Goal: Task Accomplishment & Management: Complete application form

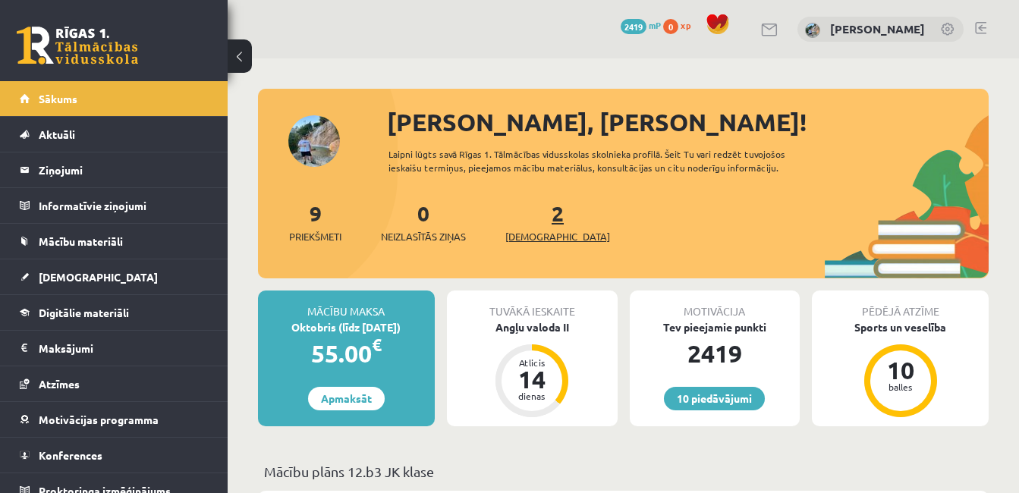
click at [531, 235] on span "[DEMOGRAPHIC_DATA]" at bounding box center [557, 236] width 105 height 15
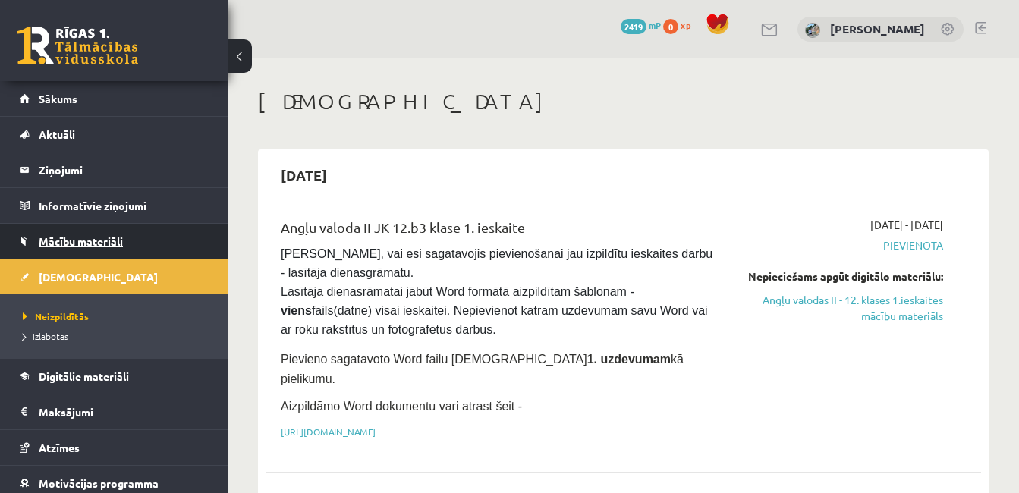
click at [87, 236] on span "Mācību materiāli" at bounding box center [81, 242] width 84 height 14
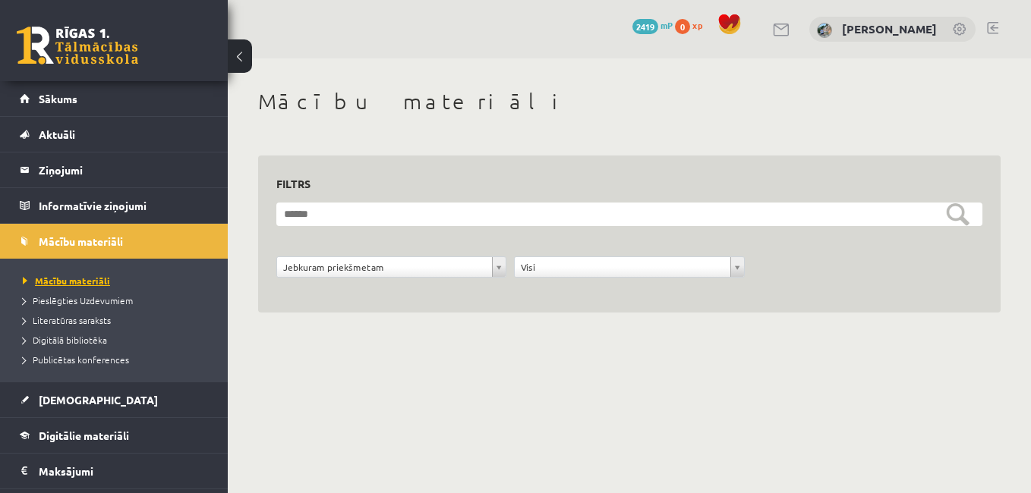
click at [83, 282] on span "Mācību materiāli" at bounding box center [66, 281] width 87 height 12
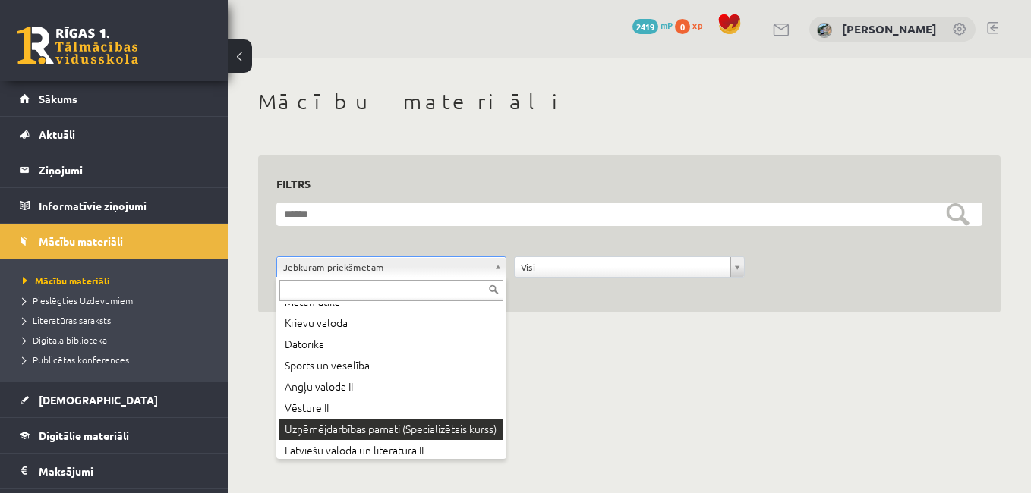
scroll to position [55, 0]
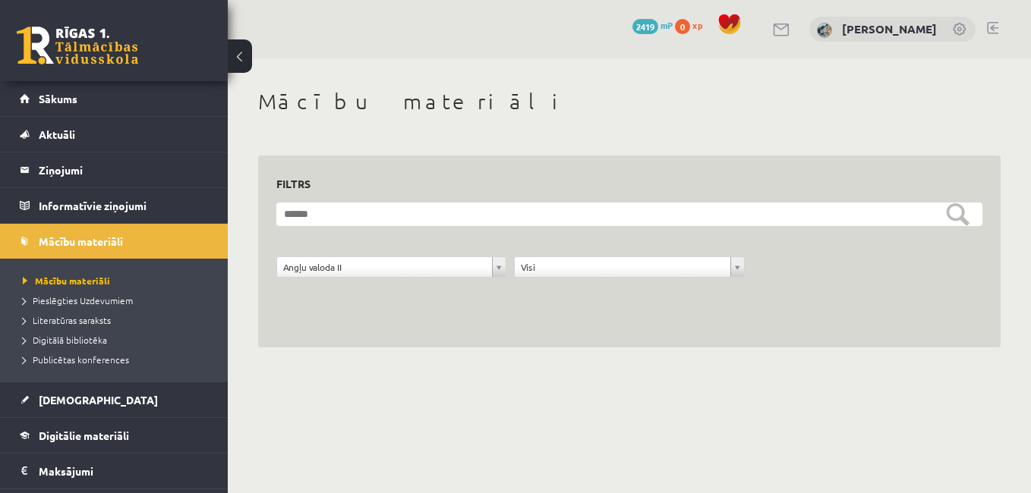
click at [1018, 404] on html "0 Dāvanas 2419 mP 0 xp Aleksandrs Stepļuks Sākums Aktuāli Kā mācīties eSKOLĀ Ko…" at bounding box center [515, 246] width 1031 height 493
click at [87, 303] on span "Pieslēgties Uzdevumiem" at bounding box center [78, 300] width 110 height 12
click at [97, 358] on span "Publicētas konferences" at bounding box center [76, 360] width 106 height 12
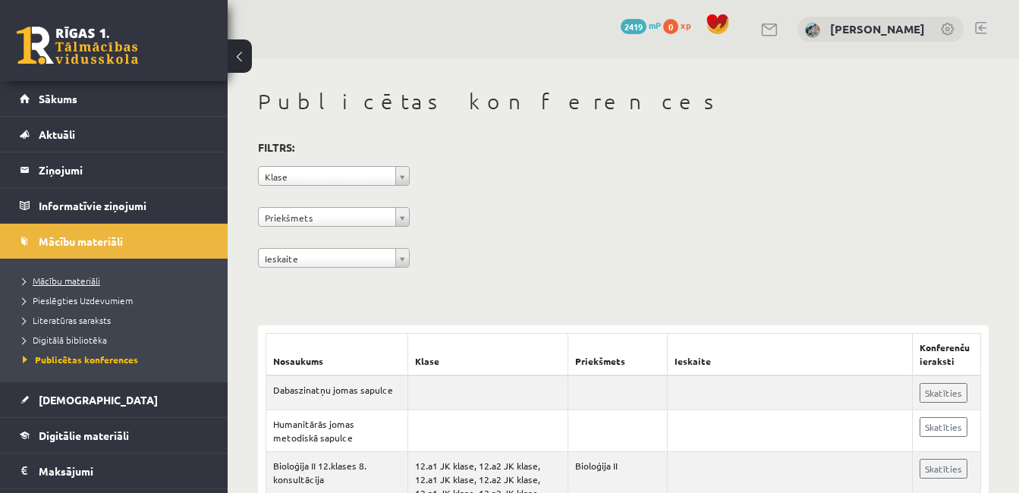
click at [79, 277] on span "Mācību materiāli" at bounding box center [61, 281] width 77 height 12
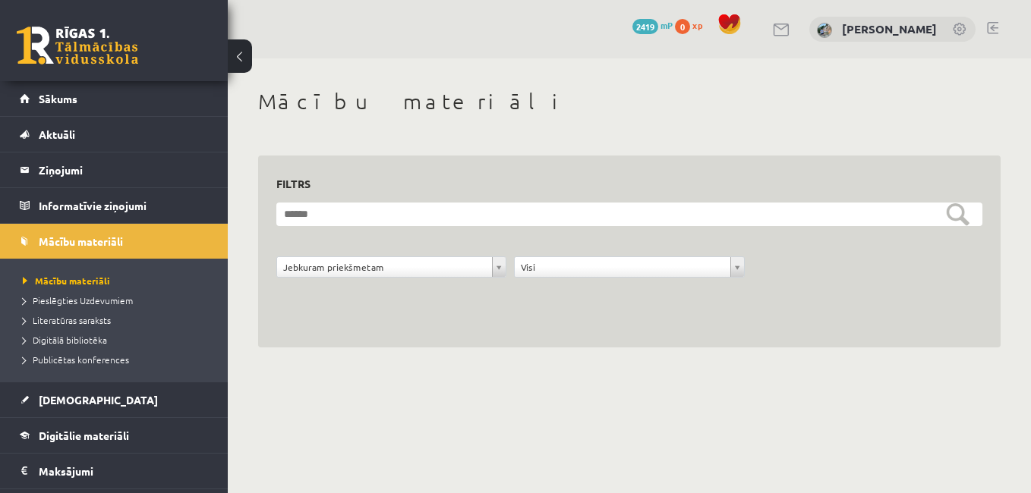
click at [63, 39] on link at bounding box center [77, 46] width 121 height 38
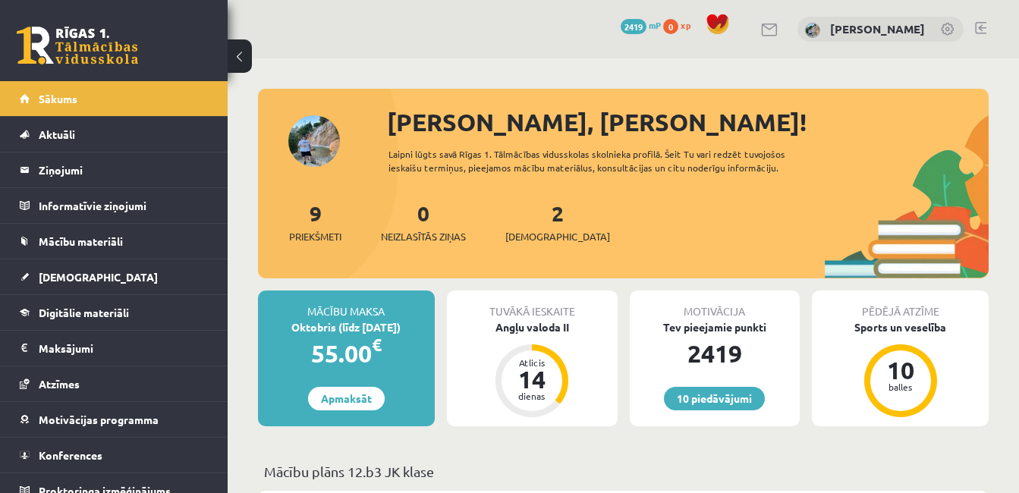
click at [416, 223] on div "0 Neizlasītās ziņas" at bounding box center [423, 220] width 85 height 47
click at [428, 238] on span "Neizlasītās ziņas" at bounding box center [423, 236] width 85 height 15
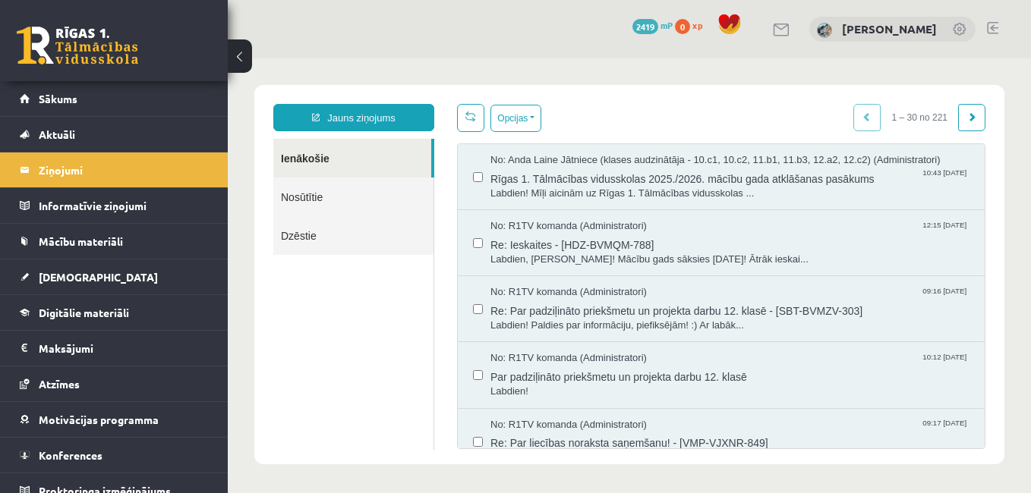
click at [360, 203] on link "Nosūtītie" at bounding box center [353, 197] width 160 height 39
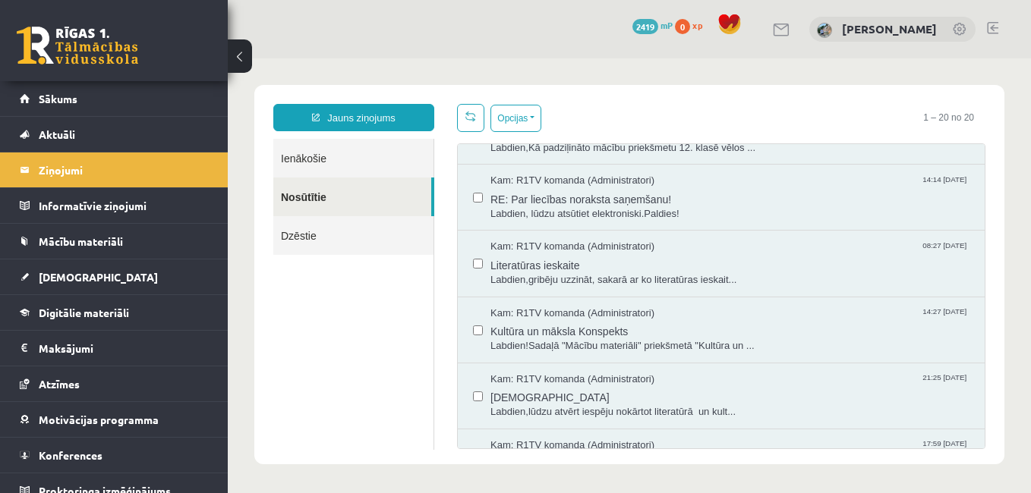
scroll to position [101, 0]
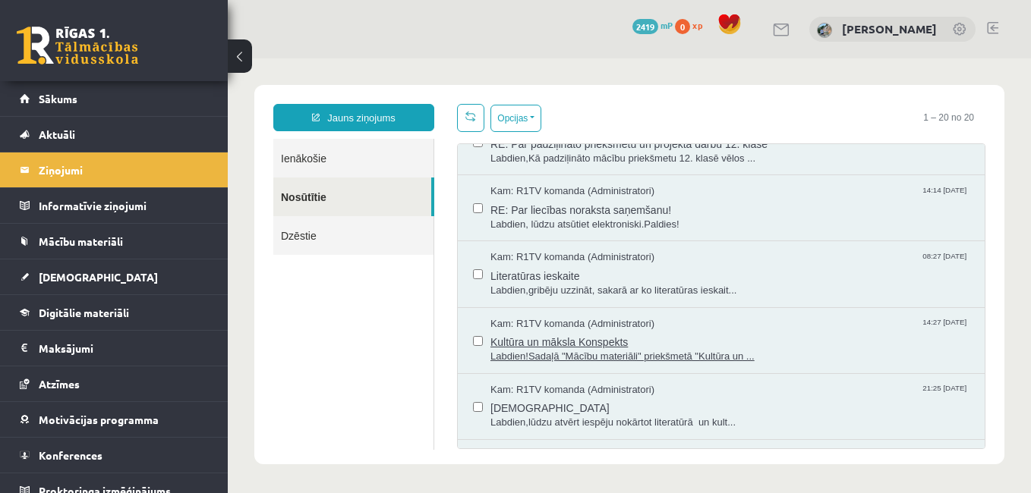
click at [667, 356] on span "Labdien!Sadaļā "Mācību materiāli" priekšmetā "Kultūra un ..." at bounding box center [729, 357] width 479 height 14
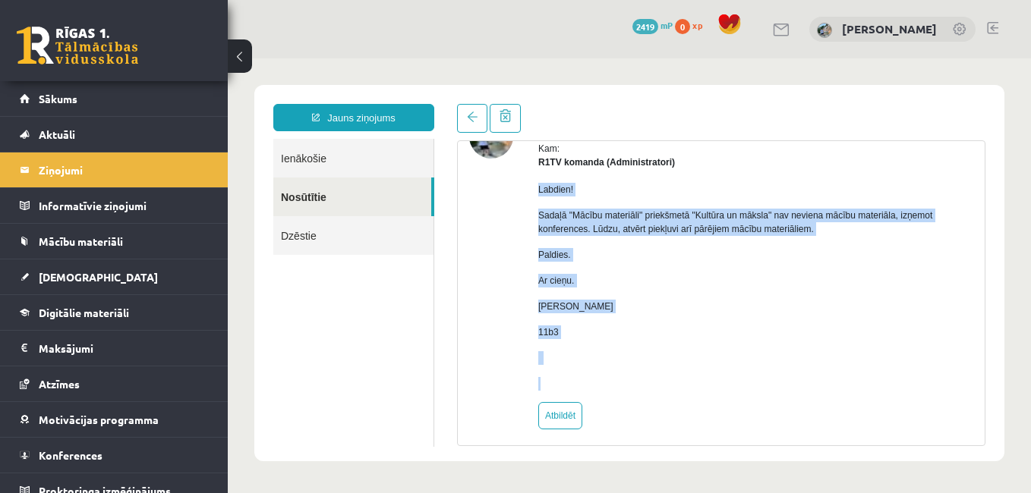
scroll to position [105, 0]
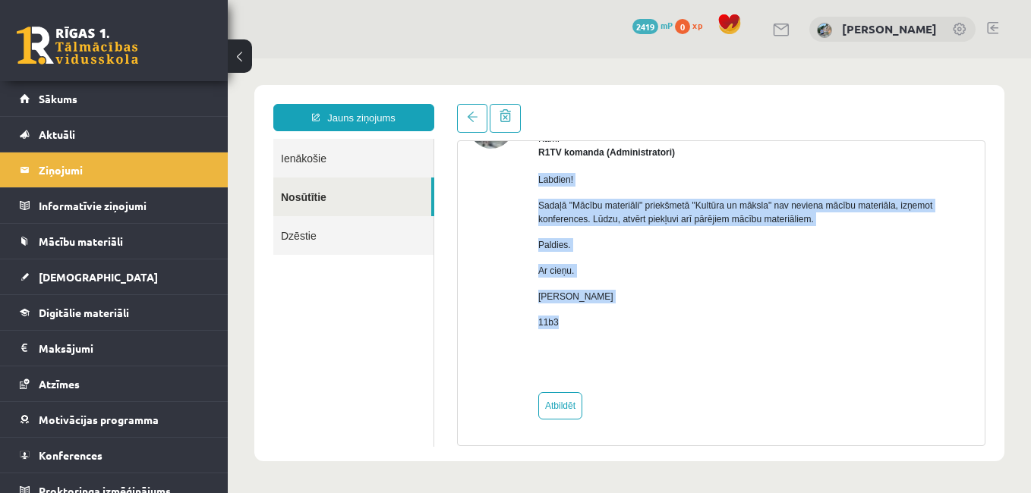
drag, startPoint x: 538, startPoint y: 282, endPoint x: 580, endPoint y: 323, distance: 58.0
click at [580, 323] on div "Labdien! Sadaļā "Mācību materiāli" priekšmetā "Kultūra un māksla" nav neviena m…" at bounding box center [755, 270] width 435 height 222
copy div "Labdien! Sadaļā "Mācību materiāli" priekšmetā "Kultūra un māksla" nav neviena m…"
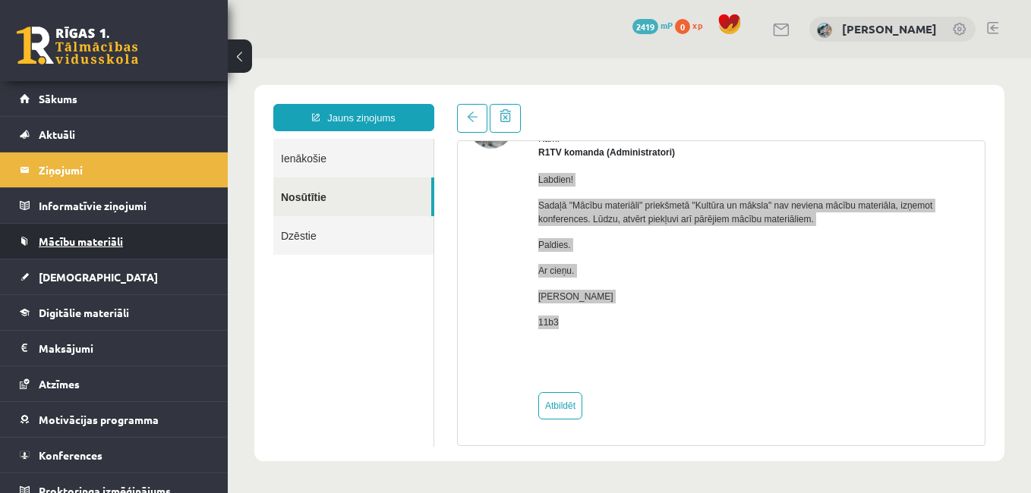
click at [109, 241] on span "Mācību materiāli" at bounding box center [81, 242] width 84 height 14
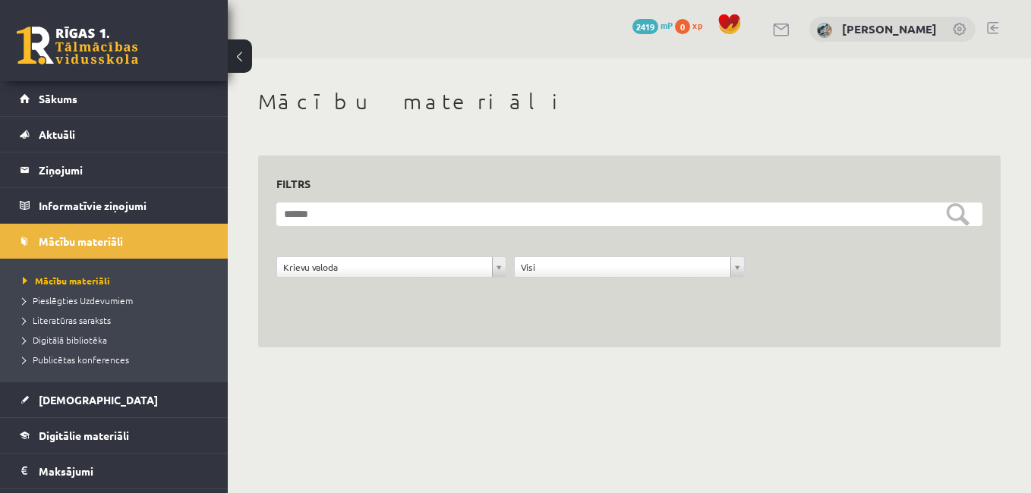
click at [773, 26] on link at bounding box center [782, 30] width 18 height 13
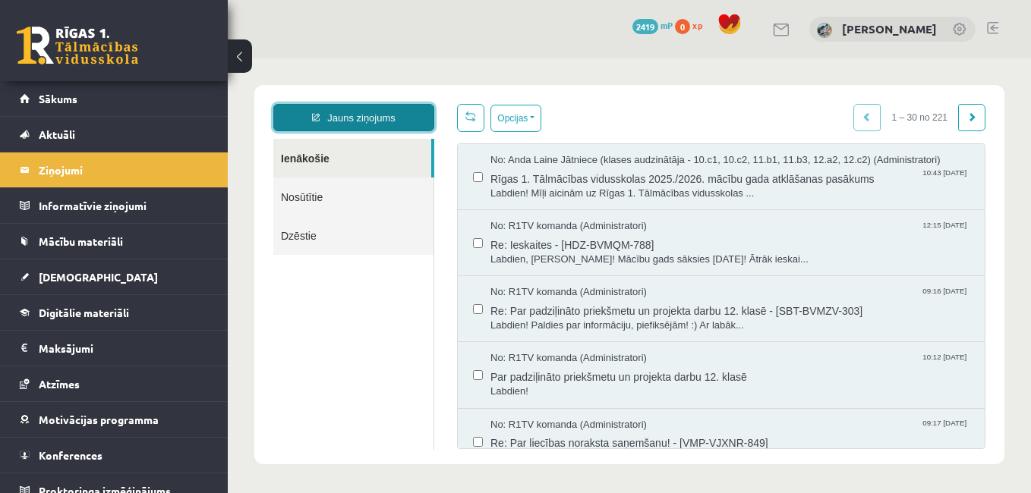
click at [378, 118] on link "Jauns ziņojums" at bounding box center [353, 117] width 161 height 27
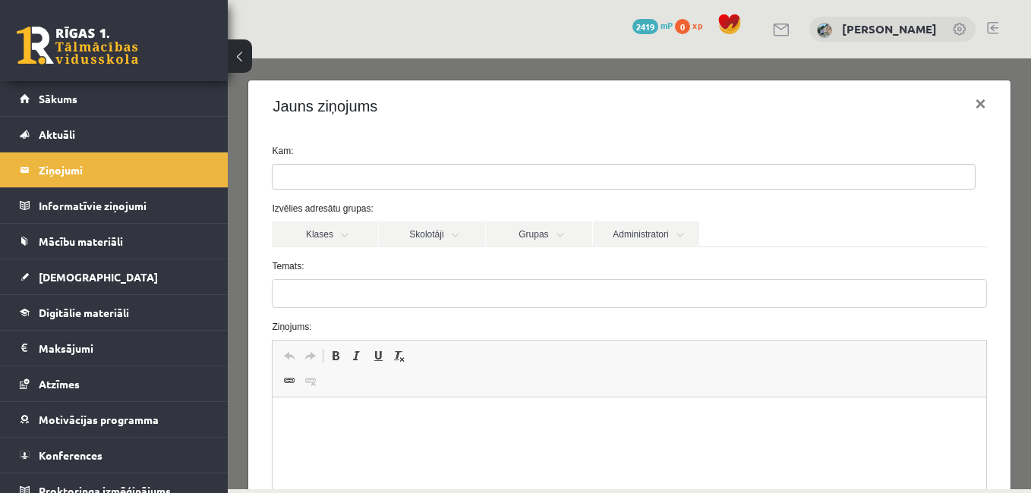
click at [370, 181] on ul at bounding box center [623, 177] width 702 height 24
click at [404, 127] on div "Jauns ziņojums ×" at bounding box center [628, 106] width 761 height 52
click at [641, 240] on link "Administratori" at bounding box center [646, 235] width 106 height 26
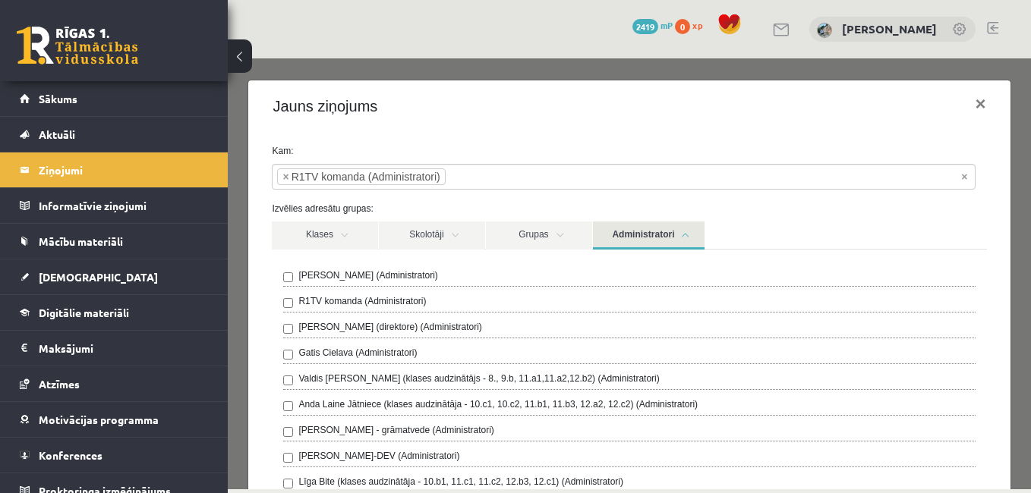
click at [594, 119] on div "Jauns ziņojums ×" at bounding box center [628, 106] width 761 height 52
click at [683, 240] on link "Administratori" at bounding box center [649, 236] width 112 height 28
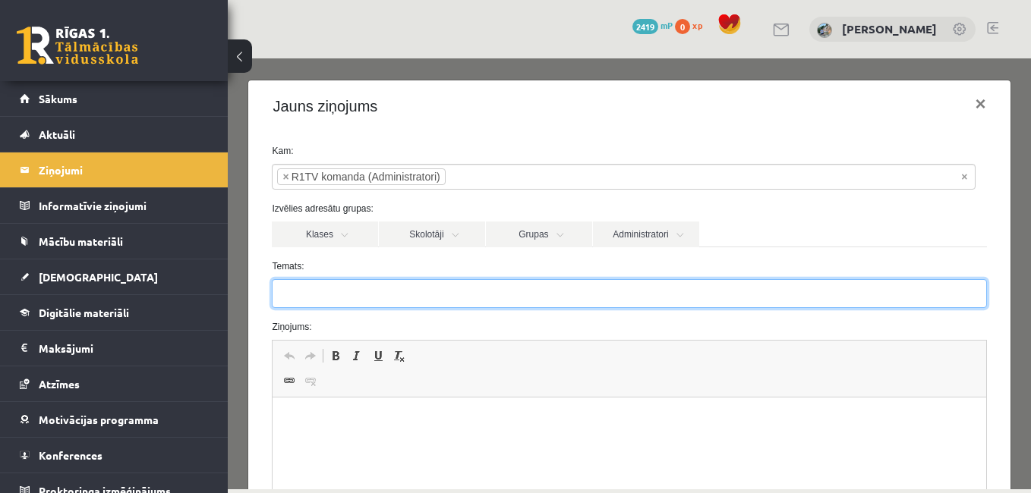
click at [482, 295] on input "Temats:" at bounding box center [629, 293] width 714 height 29
type input "*"
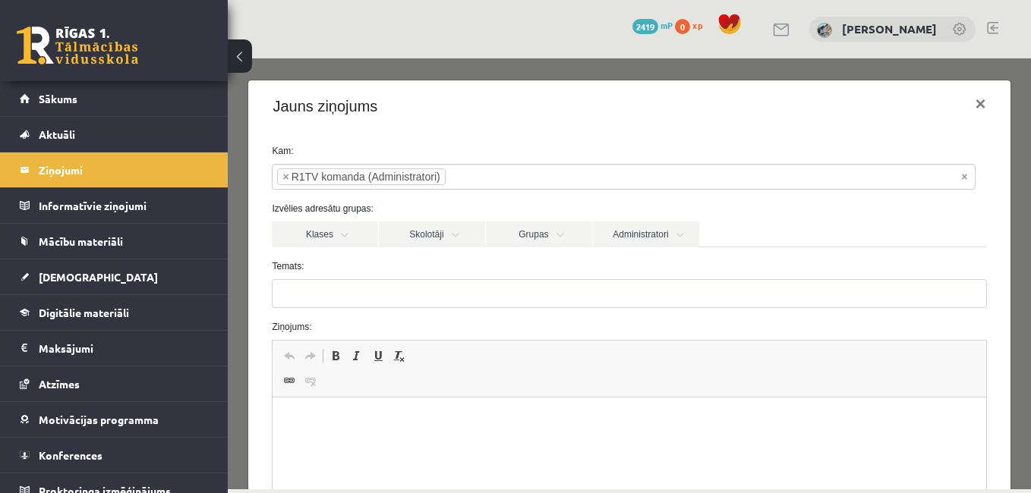
click at [426, 425] on p "Визуальный текстовый редактор, wiswyg-editor-47363759996800-1756795508-69" at bounding box center [629, 421] width 682 height 16
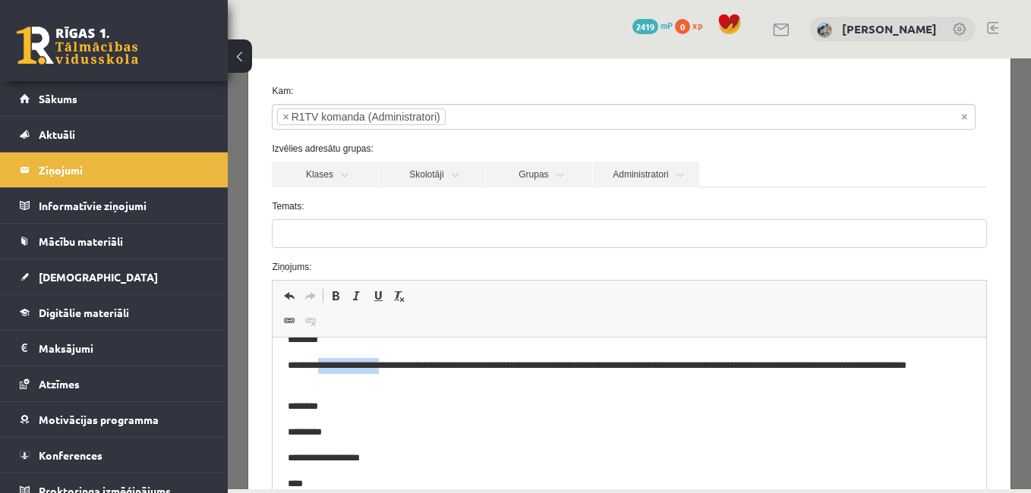
drag, startPoint x: 323, startPoint y: 363, endPoint x: 395, endPoint y: 365, distance: 72.1
click at [395, 365] on p "**********" at bounding box center [618, 374] width 660 height 32
copy p "**********"
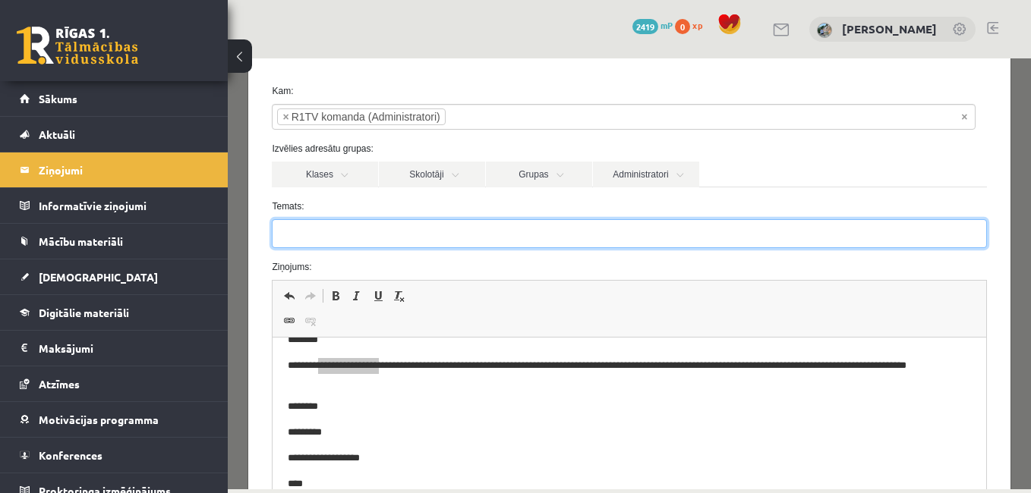
click at [351, 233] on input "Temats:" at bounding box center [629, 233] width 714 height 29
type input "**********"
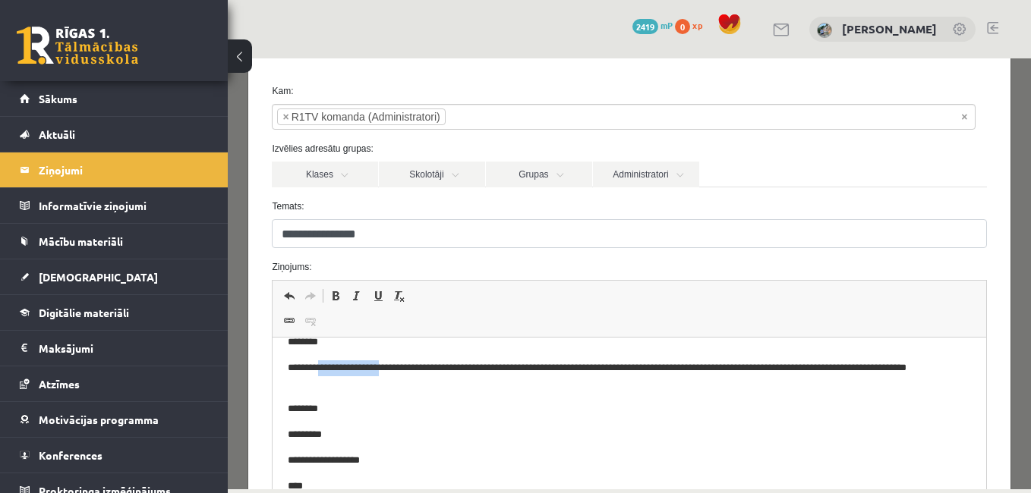
scroll to position [0, 0]
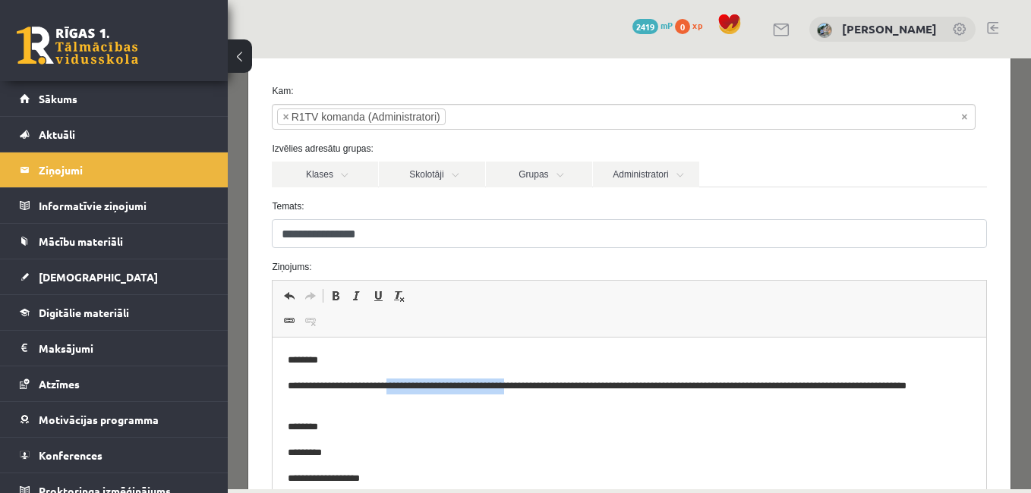
drag, startPoint x: 541, startPoint y: 384, endPoint x: 404, endPoint y: 386, distance: 137.4
click at [404, 386] on p "**********" at bounding box center [618, 395] width 660 height 32
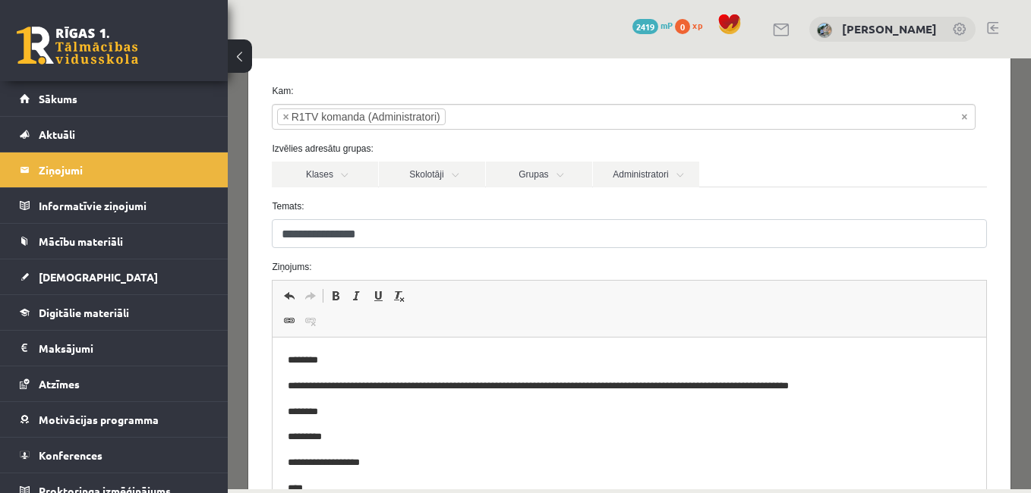
click at [296, 483] on p "****" at bounding box center [618, 489] width 660 height 16
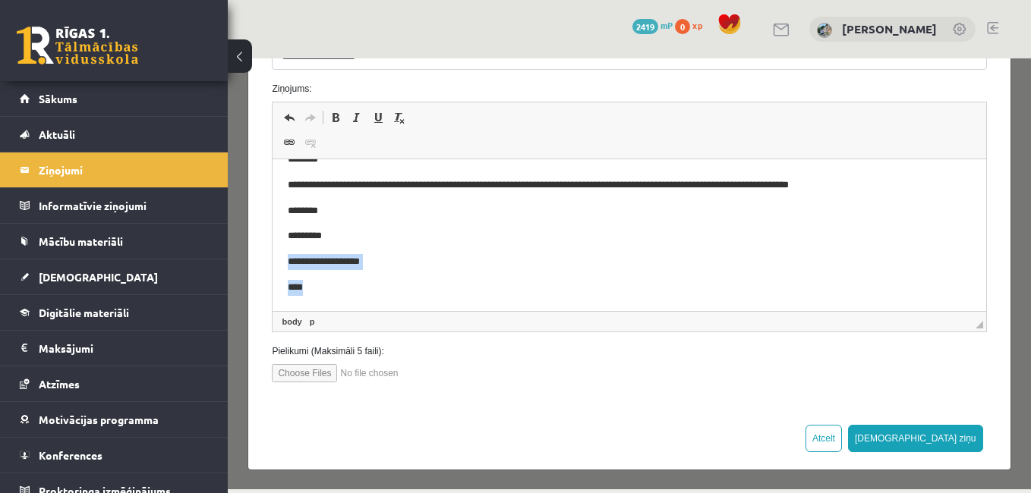
scroll to position [241, 0]
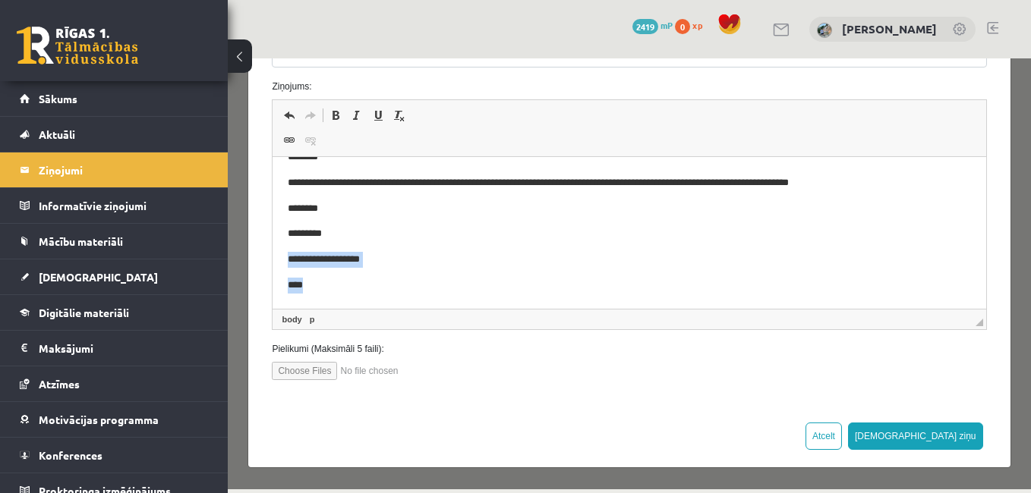
drag, startPoint x: 962, startPoint y: 236, endPoint x: 967, endPoint y: 484, distance: 248.2
click at [967, 309] on html "**********" at bounding box center [628, 221] width 713 height 175
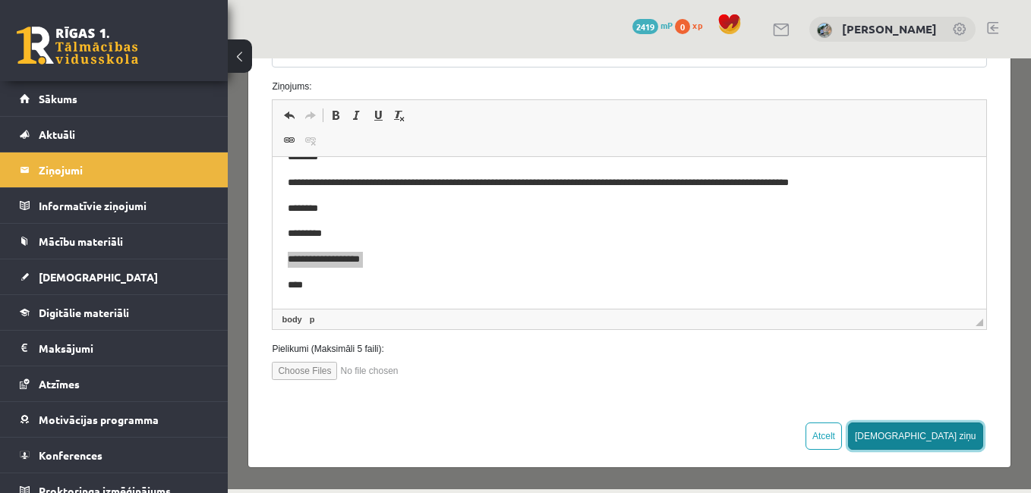
click at [954, 436] on button "Sūtīt ziņu" at bounding box center [915, 436] width 135 height 27
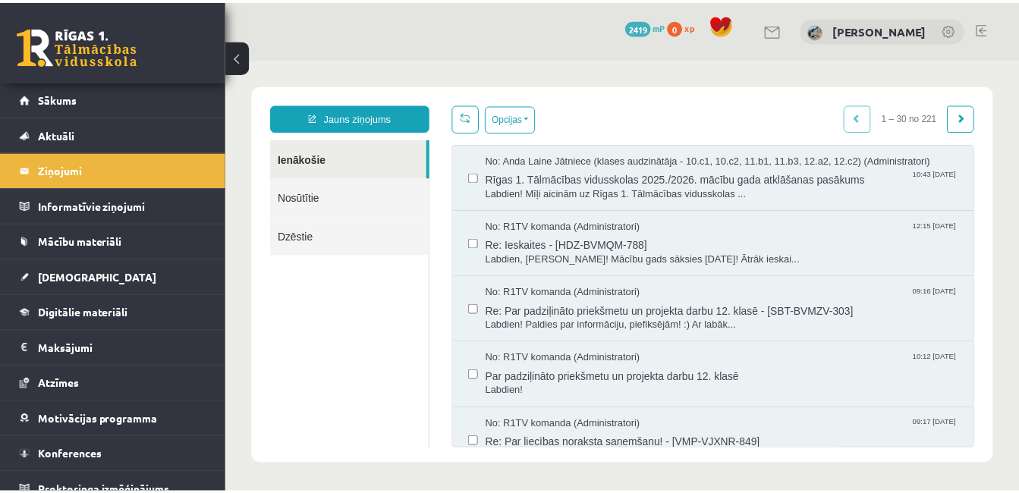
scroll to position [0, 0]
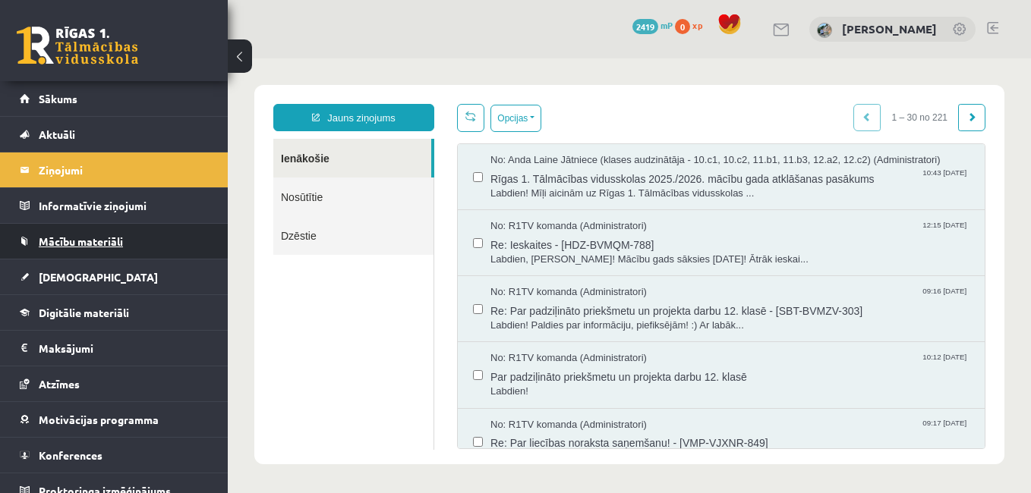
click at [67, 245] on span "Mācību materiāli" at bounding box center [81, 242] width 84 height 14
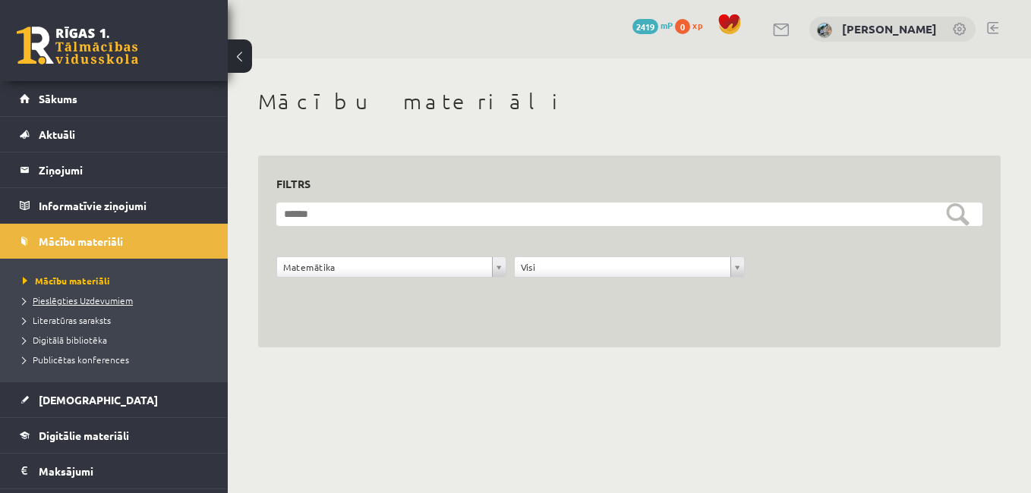
click at [99, 306] on link "Pieslēgties Uzdevumiem" at bounding box center [118, 301] width 190 height 14
click at [90, 319] on span "Literatūras saraksts" at bounding box center [67, 320] width 88 height 12
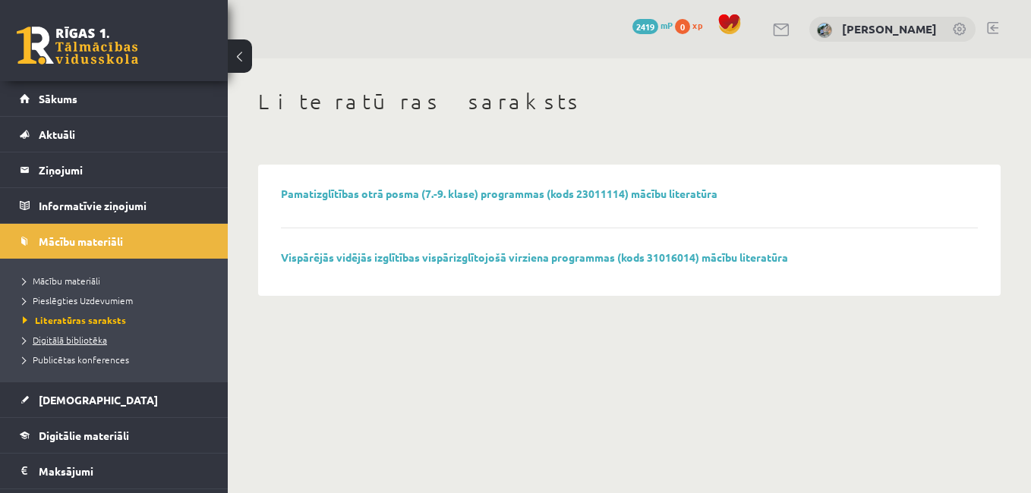
click at [88, 336] on span "Digitālā bibliotēka" at bounding box center [65, 340] width 84 height 12
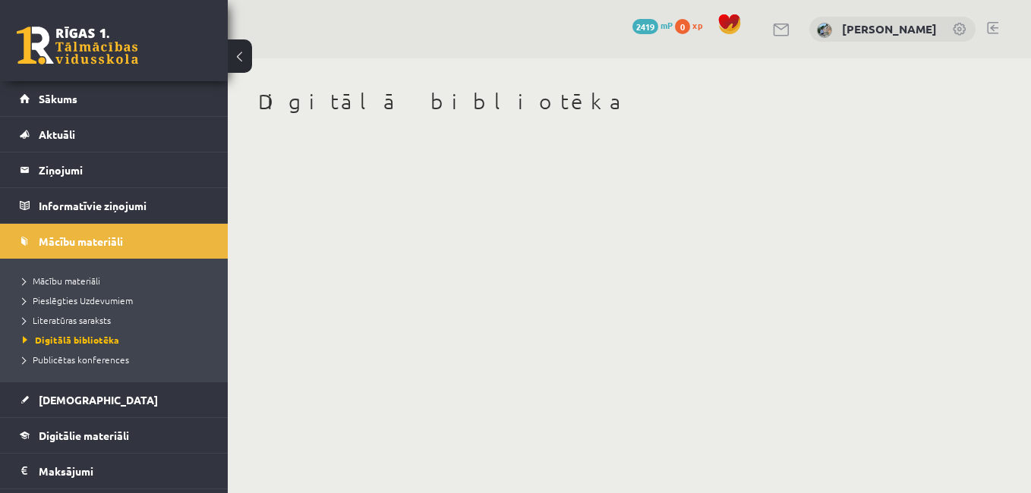
click at [420, 363] on body "0 Dāvanas 2419 mP 0 xp Aleksandrs Stepļuks Sākums Aktuāli Kā mācīties eSKOLĀ Ko…" at bounding box center [515, 246] width 1031 height 493
click at [96, 363] on span "Publicētas konferences" at bounding box center [76, 360] width 106 height 12
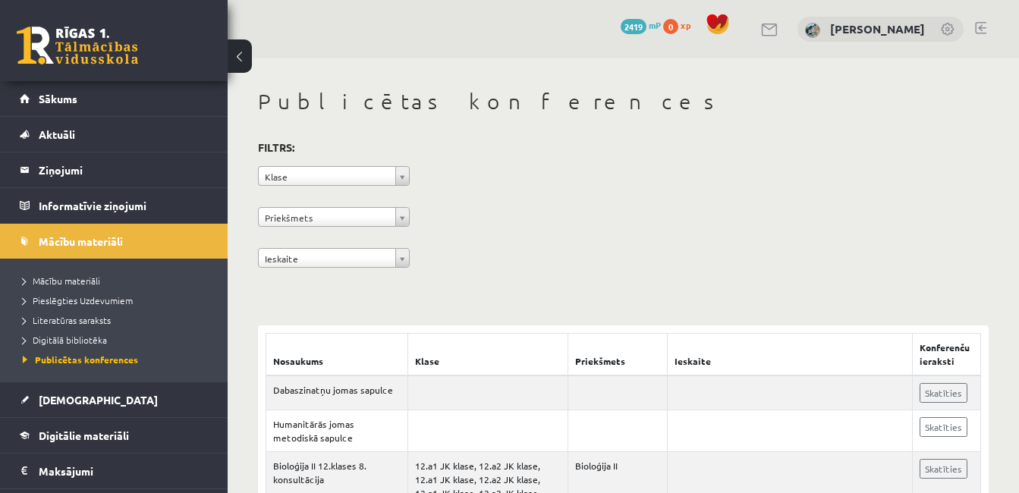
click at [402, 165] on div "**********" at bounding box center [623, 206] width 731 height 139
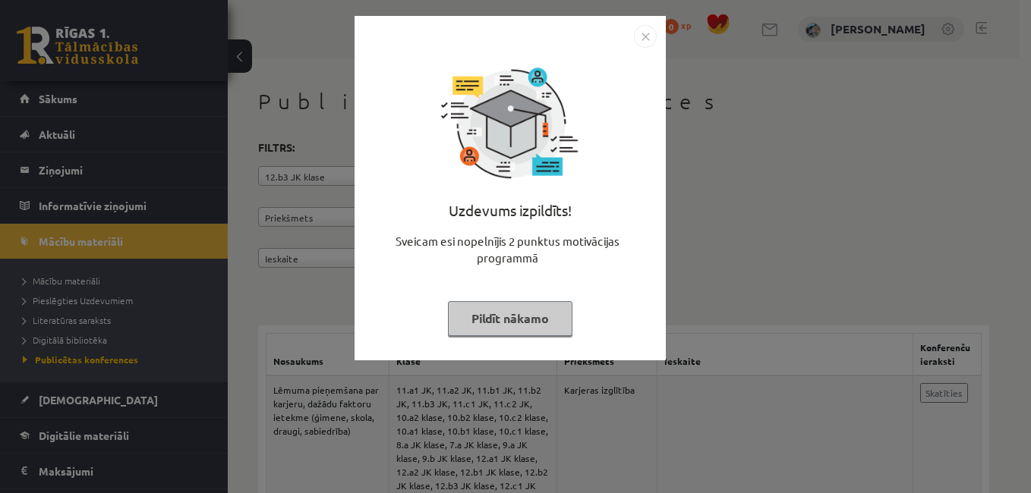
click at [498, 320] on button "Pildīt nākamo" at bounding box center [510, 318] width 124 height 35
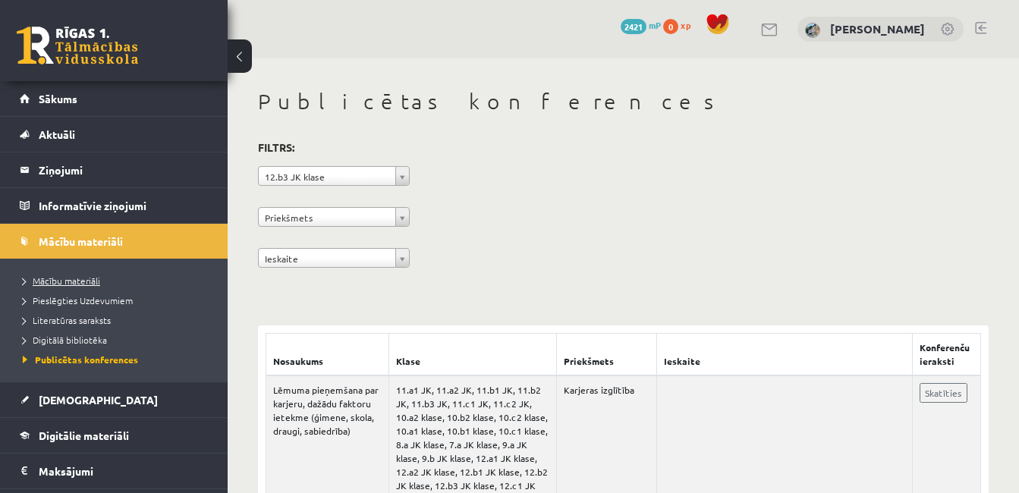
click at [80, 280] on span "Mācību materiāli" at bounding box center [61, 281] width 77 height 12
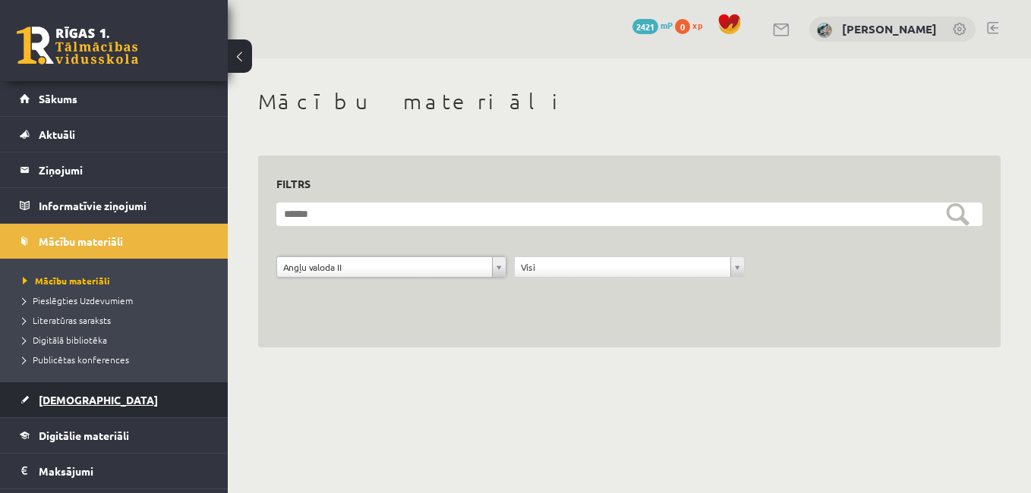
click at [119, 407] on link "[DEMOGRAPHIC_DATA]" at bounding box center [114, 399] width 189 height 35
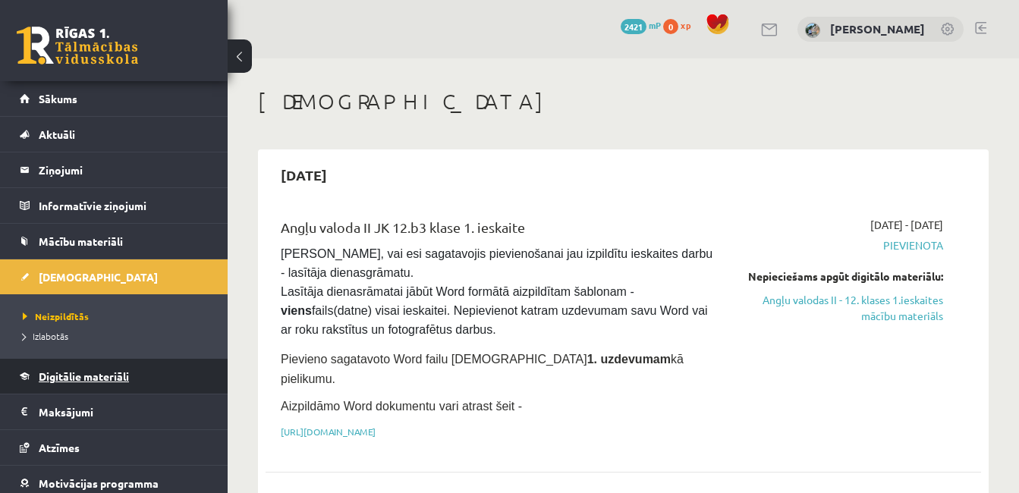
click at [90, 372] on span "Digitālie materiāli" at bounding box center [84, 377] width 90 height 14
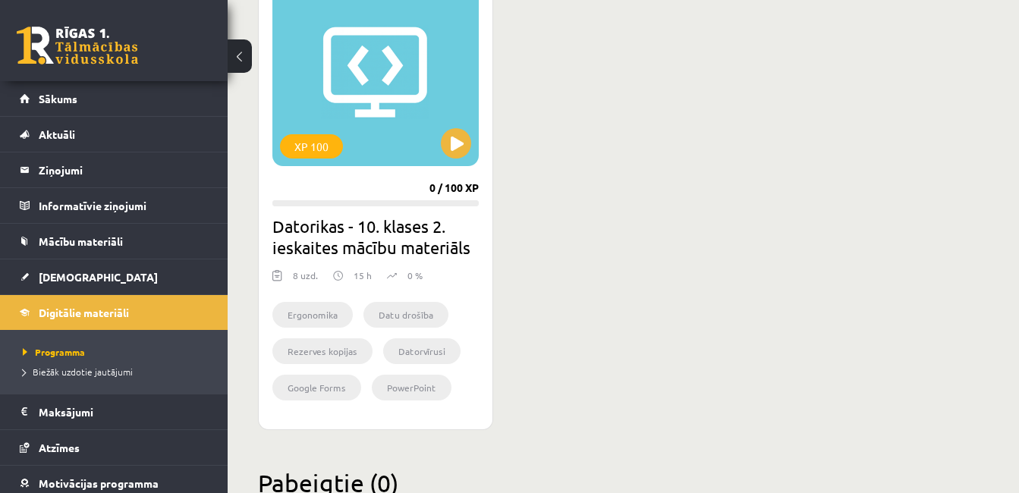
scroll to position [1988, 0]
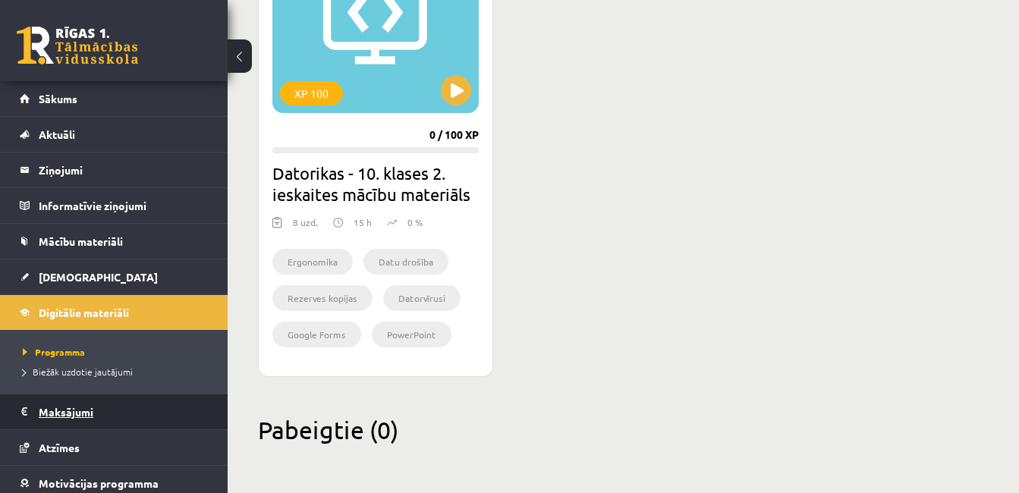
click at [62, 414] on legend "Maksājumi 0" at bounding box center [124, 412] width 170 height 35
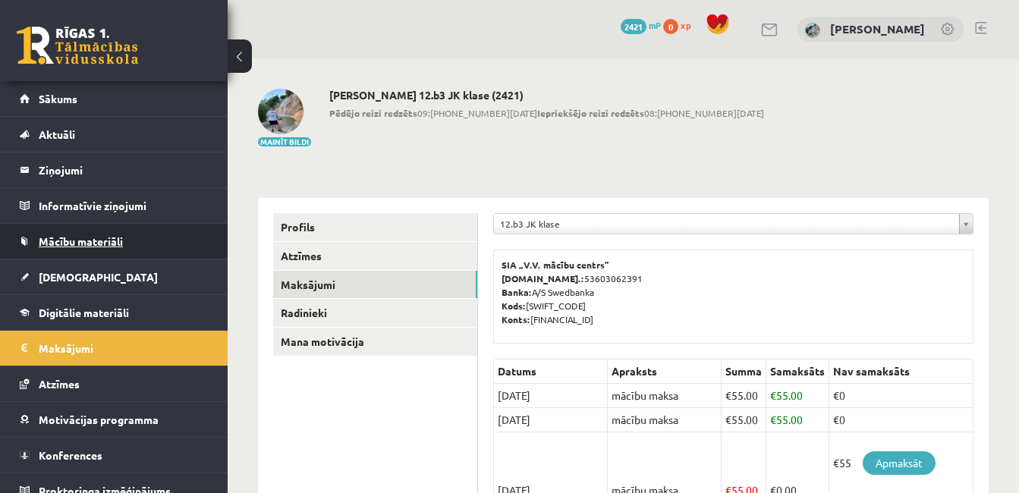
click at [74, 238] on span "Mācību materiāli" at bounding box center [81, 242] width 84 height 14
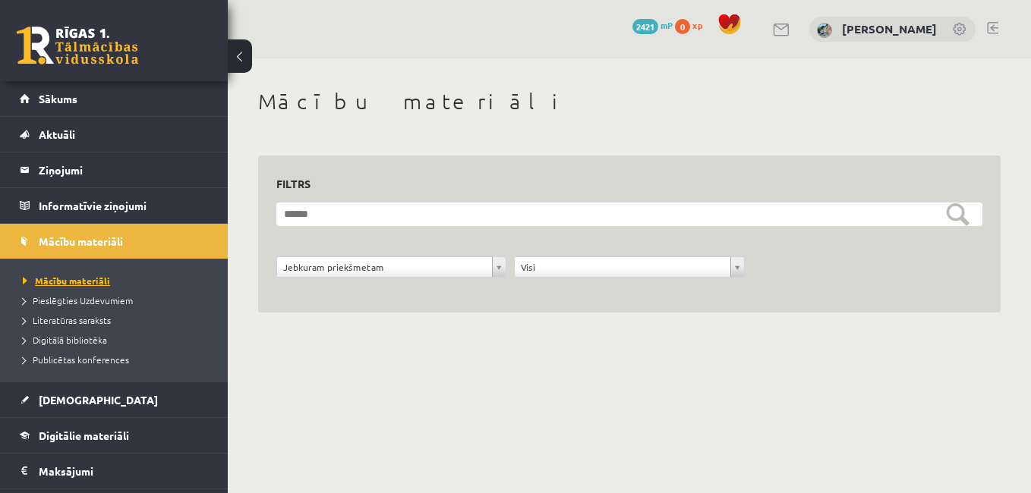
click at [77, 279] on span "Mācību materiāli" at bounding box center [66, 281] width 87 height 12
click at [118, 102] on link "Sākums" at bounding box center [114, 98] width 189 height 35
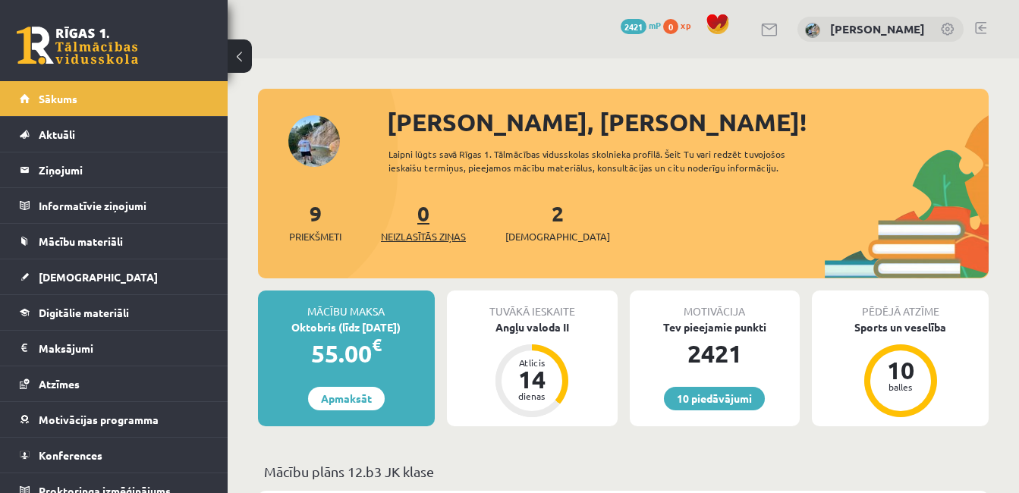
click at [427, 220] on link "0 Neizlasītās ziņas" at bounding box center [423, 222] width 85 height 45
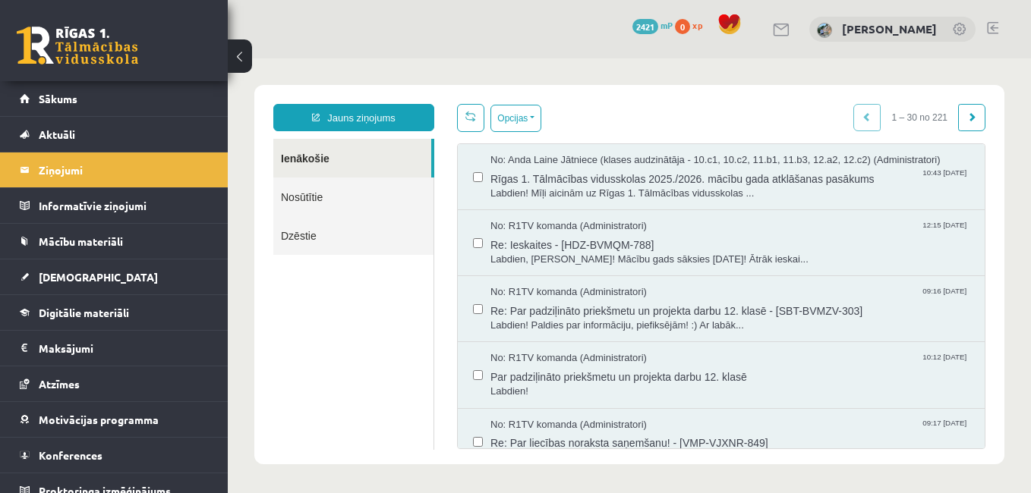
click at [376, 182] on link "Nosūtītie" at bounding box center [353, 197] width 160 height 39
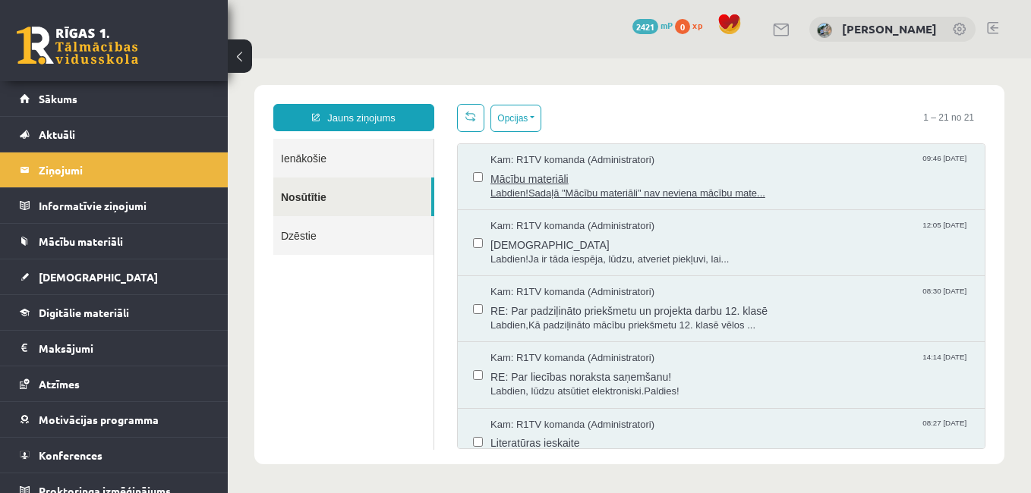
click at [627, 180] on span "Mācību materiāli" at bounding box center [729, 177] width 479 height 19
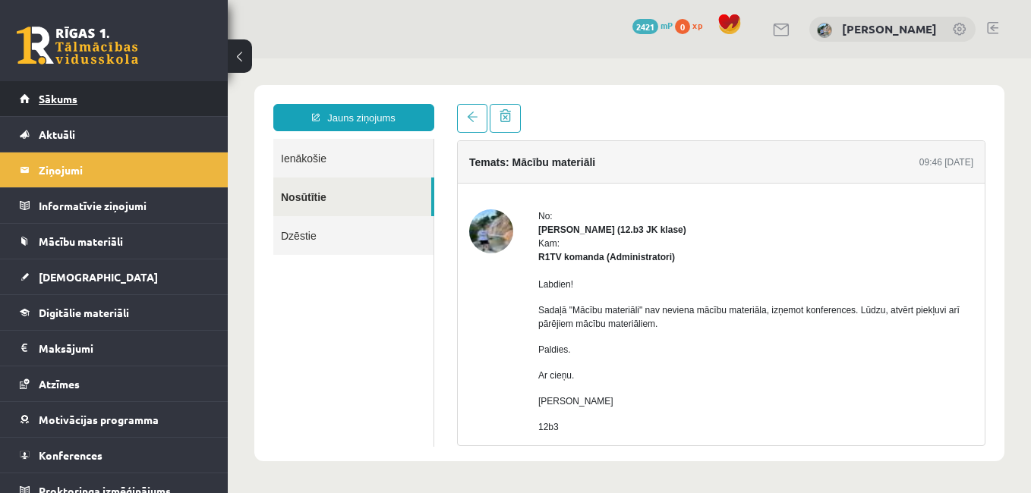
click at [115, 110] on link "Sākums" at bounding box center [114, 98] width 189 height 35
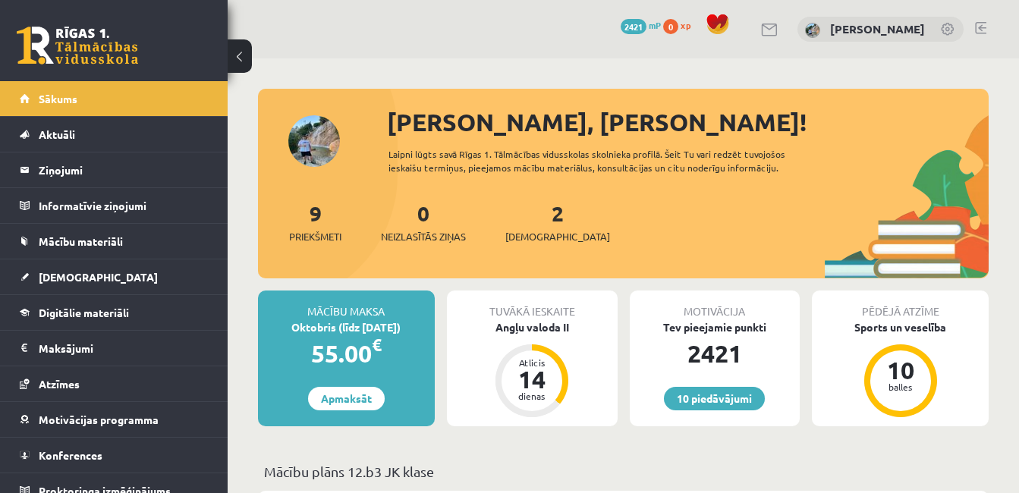
click at [243, 56] on button at bounding box center [240, 55] width 24 height 33
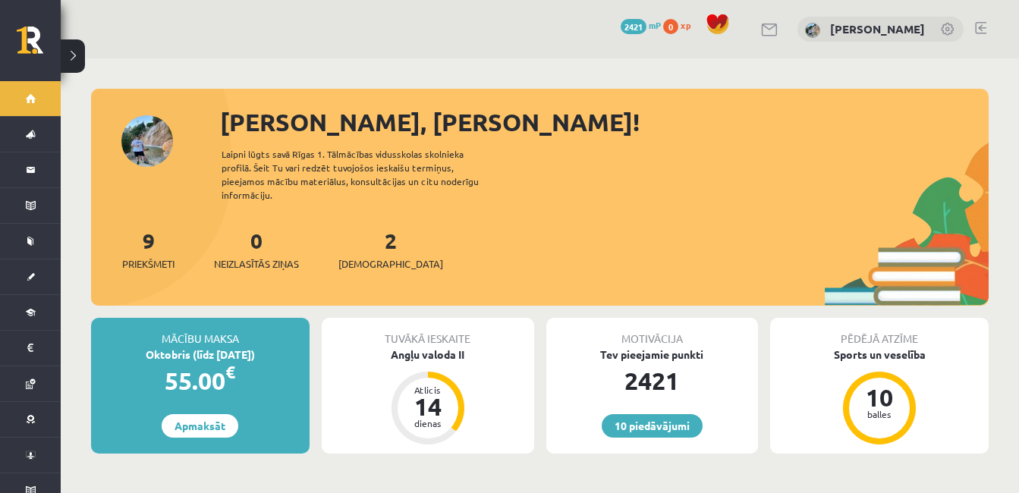
click at [77, 52] on button at bounding box center [73, 55] width 24 height 33
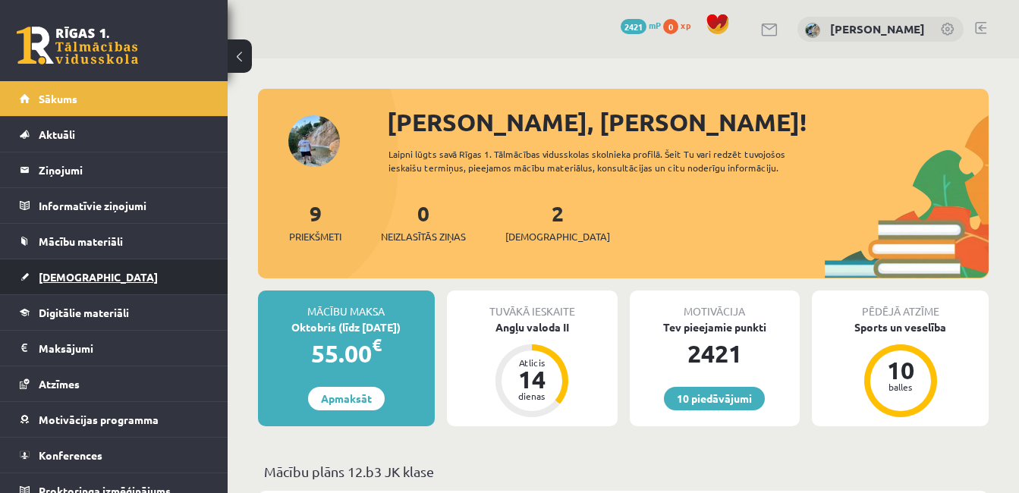
click at [70, 269] on link "[DEMOGRAPHIC_DATA]" at bounding box center [114, 277] width 189 height 35
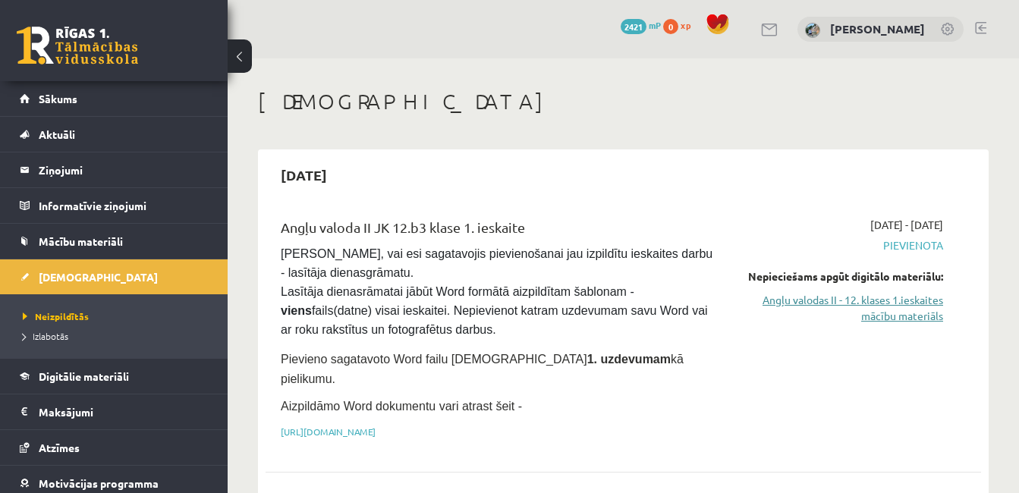
click at [902, 303] on link "Angļu valodas II - 12. klases 1.ieskaites mācību materiāls" at bounding box center [841, 308] width 206 height 32
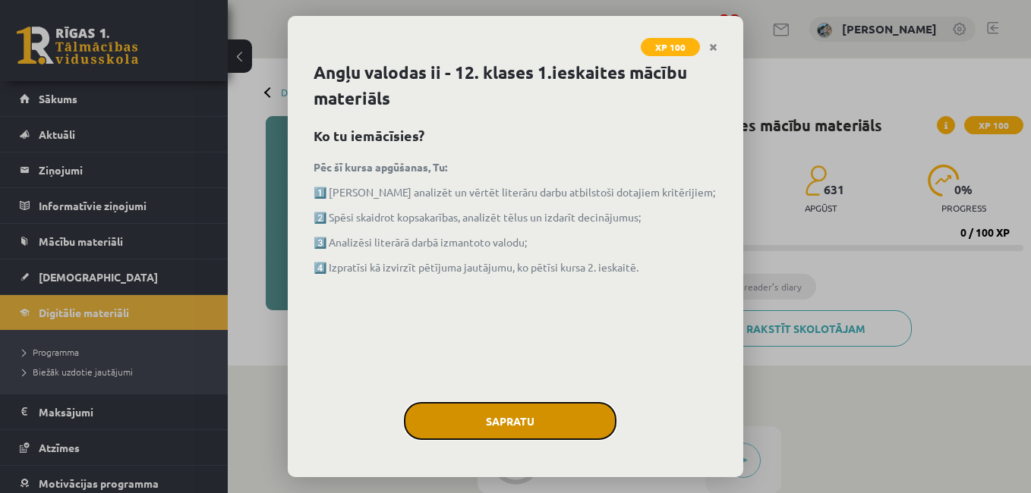
click at [564, 417] on button "Sapratu" at bounding box center [510, 421] width 212 height 38
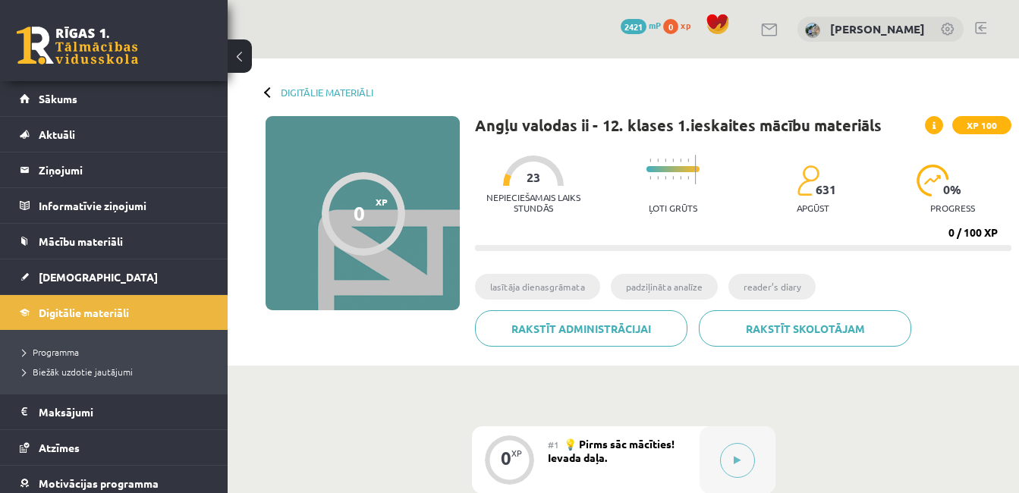
click at [238, 49] on button at bounding box center [240, 55] width 24 height 33
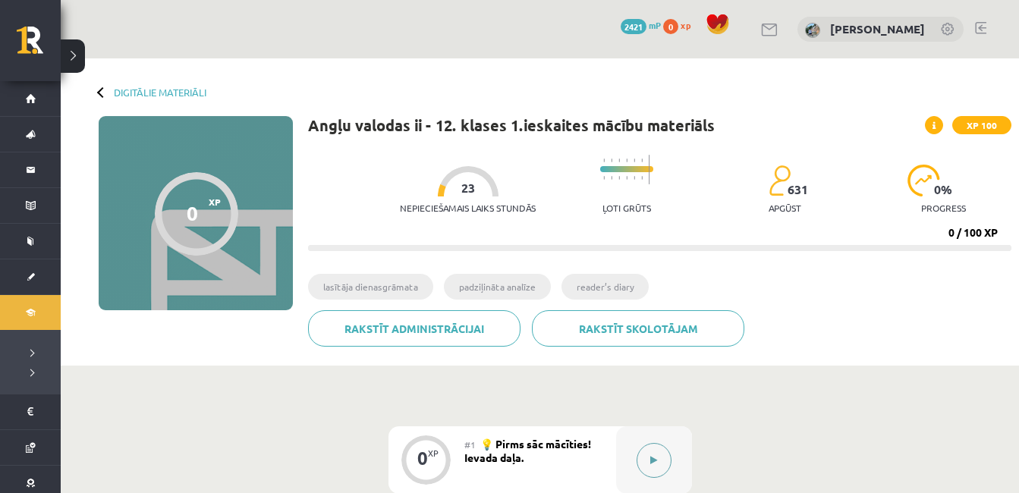
click at [649, 452] on button at bounding box center [654, 460] width 35 height 35
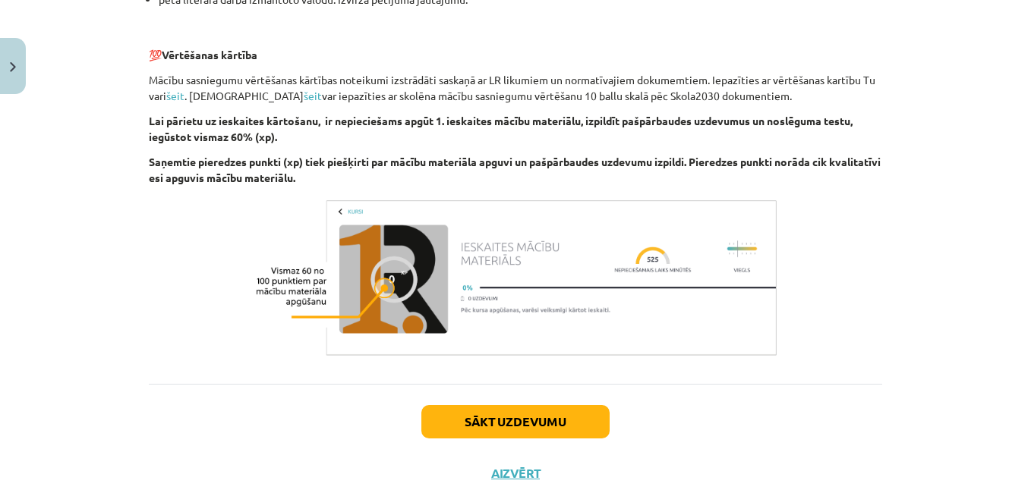
scroll to position [1076, 0]
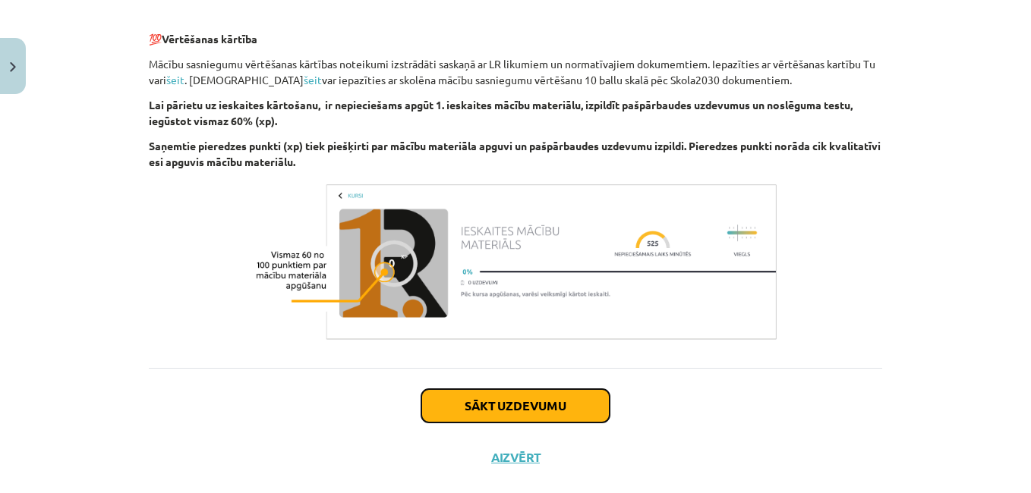
click at [547, 409] on button "Sākt uzdevumu" at bounding box center [515, 405] width 188 height 33
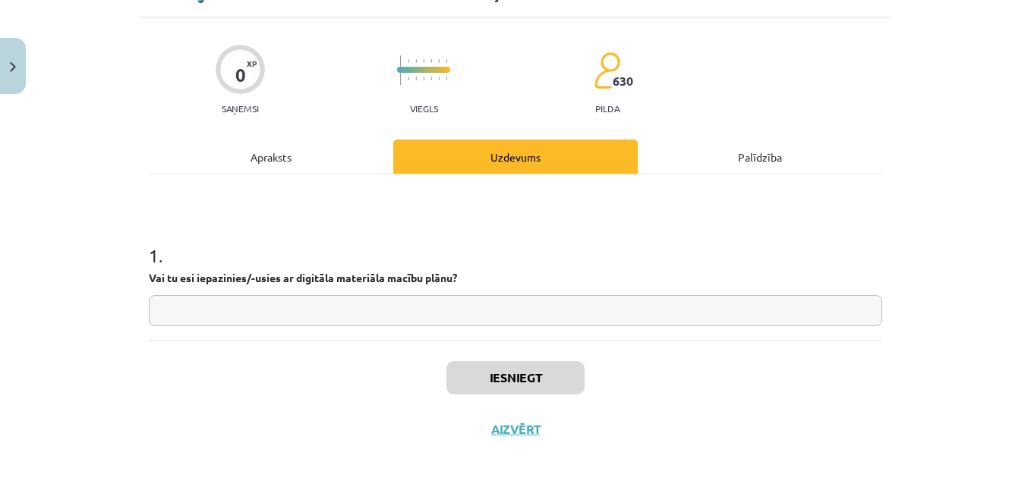
scroll to position [38, 0]
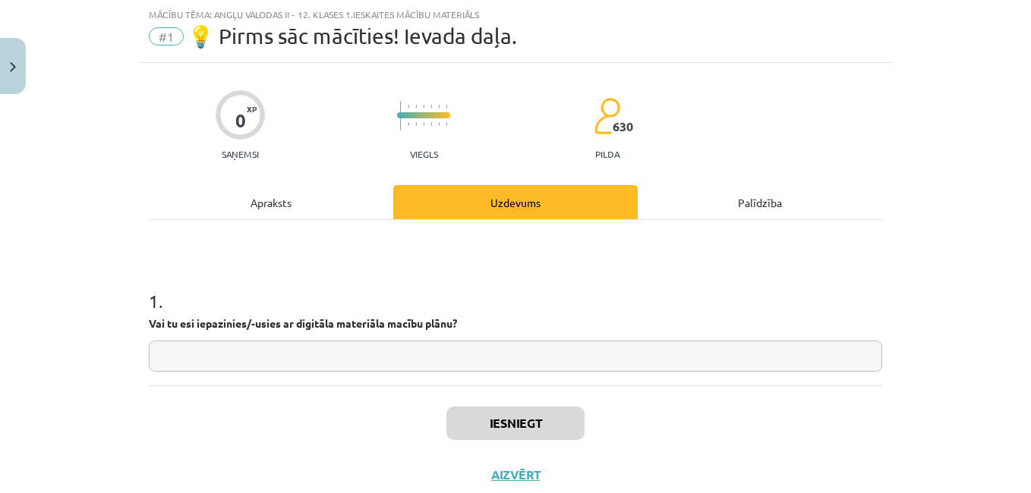
click at [409, 354] on input "text" at bounding box center [515, 356] width 733 height 31
type input "*"
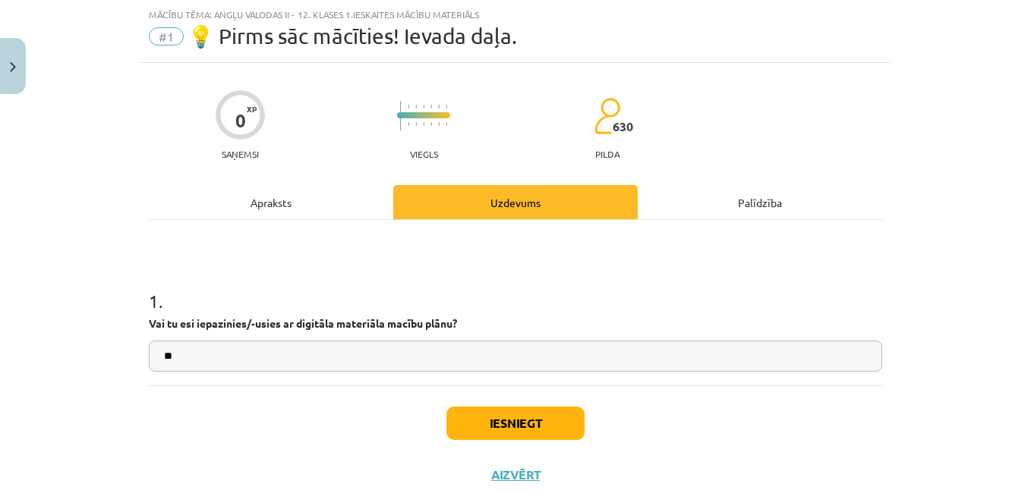
type input "*"
type input "**"
click at [474, 431] on button "Iesniegt" at bounding box center [515, 423] width 138 height 33
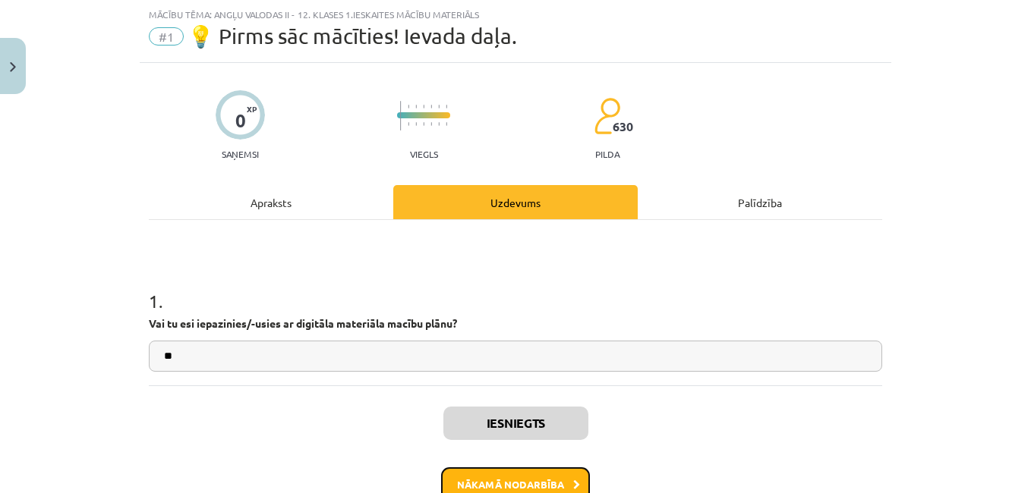
click at [506, 476] on button "Nākamā nodarbība" at bounding box center [515, 484] width 149 height 35
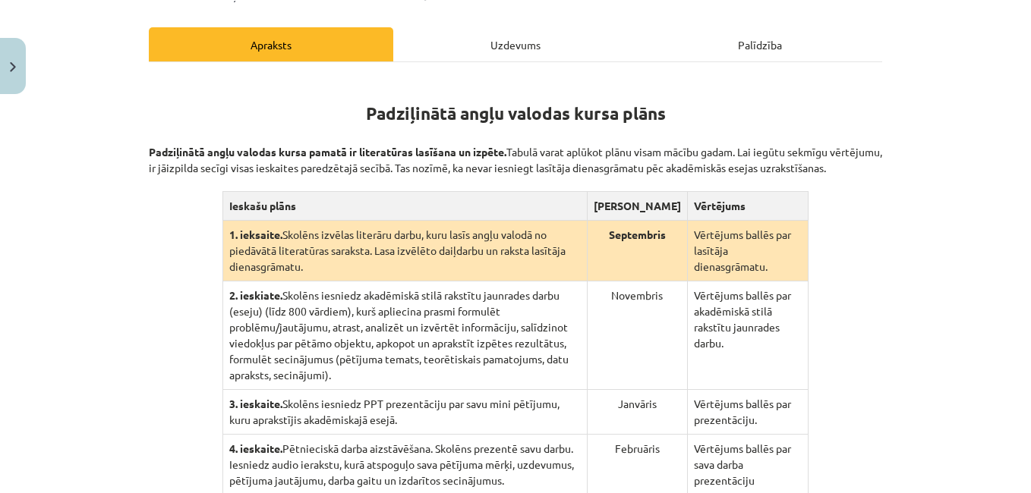
scroll to position [250, 0]
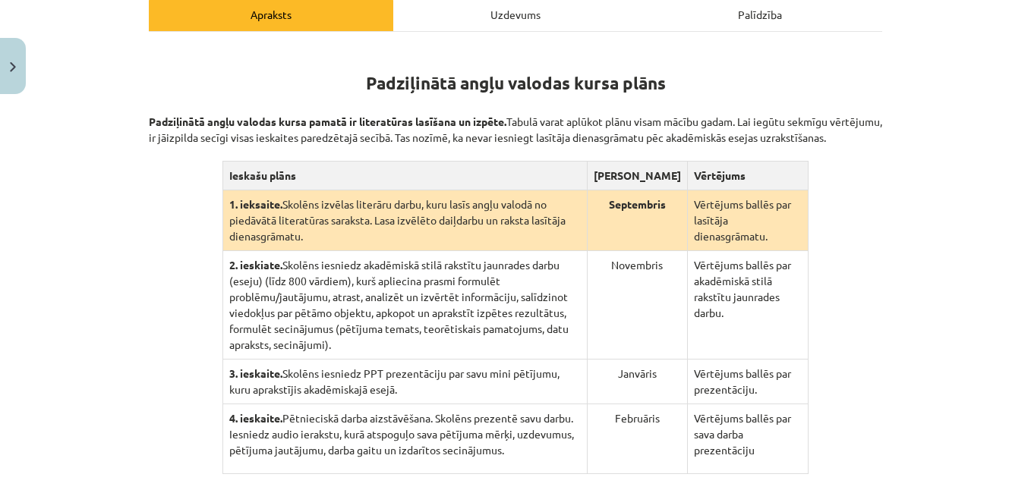
click at [382, 237] on td "1. ieksaite. Skolēns izvēlas literāru darbu, kuru lasīs angļu valodā no piedāvā…" at bounding box center [404, 220] width 364 height 61
drag, startPoint x: 361, startPoint y: 235, endPoint x: 394, endPoint y: 248, distance: 35.1
click at [394, 248] on td "1. ieksaite. Skolēns izvēlas literāru darbu, kuru lasīs angļu valodā no piedāvā…" at bounding box center [404, 220] width 364 height 61
click at [846, 146] on p "Padziļinātā angļu valodas kursa pamatā ir literatūras lasīšana un izpēte. Tabul…" at bounding box center [515, 122] width 733 height 48
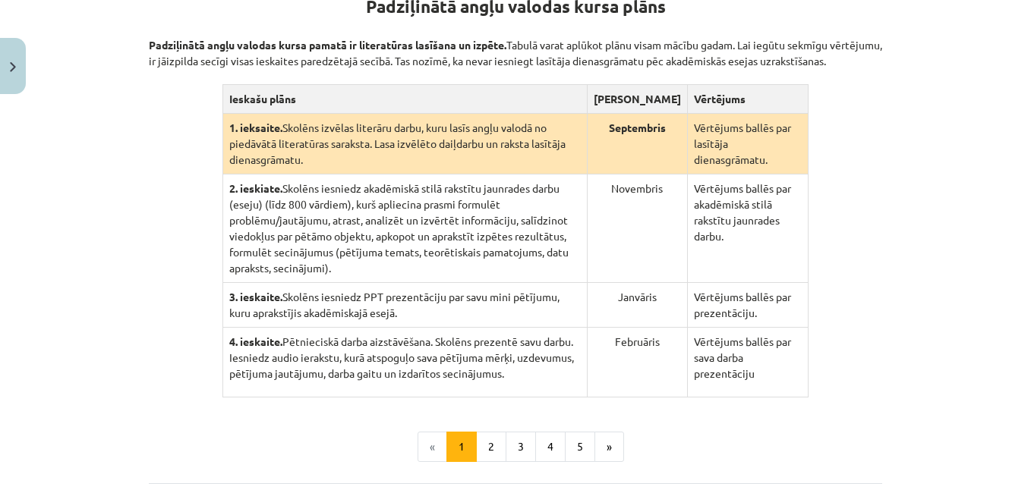
scroll to position [454, 0]
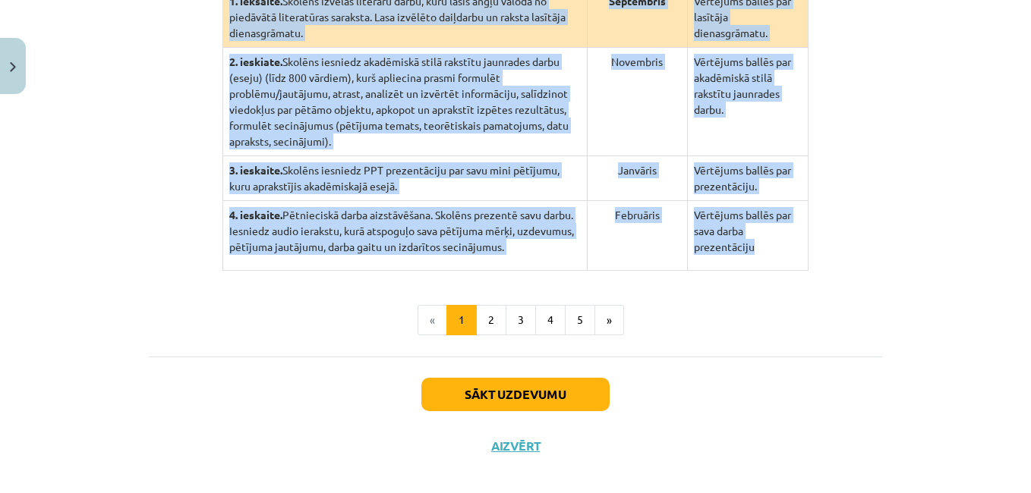
drag, startPoint x: 362, startPoint y: 76, endPoint x: 764, endPoint y: 234, distance: 432.1
click at [764, 234] on div "Padziļinātā angļu valodas kursa plāns Padziļinātā angļu valodas kursa pamatā ir…" at bounding box center [515, 56] width 733 height 429
copy div "Padziļinātā angļu valodas kursa plāns Padziļinātā angļu valodas kursa pamatā ir…"
click at [489, 379] on button "Sākt uzdevumu" at bounding box center [515, 394] width 188 height 33
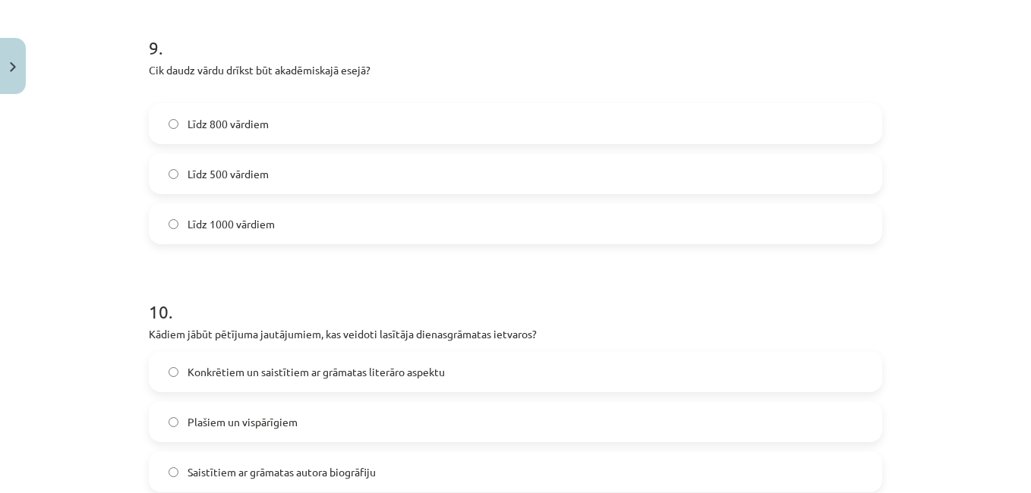
scroll to position [2476, 0]
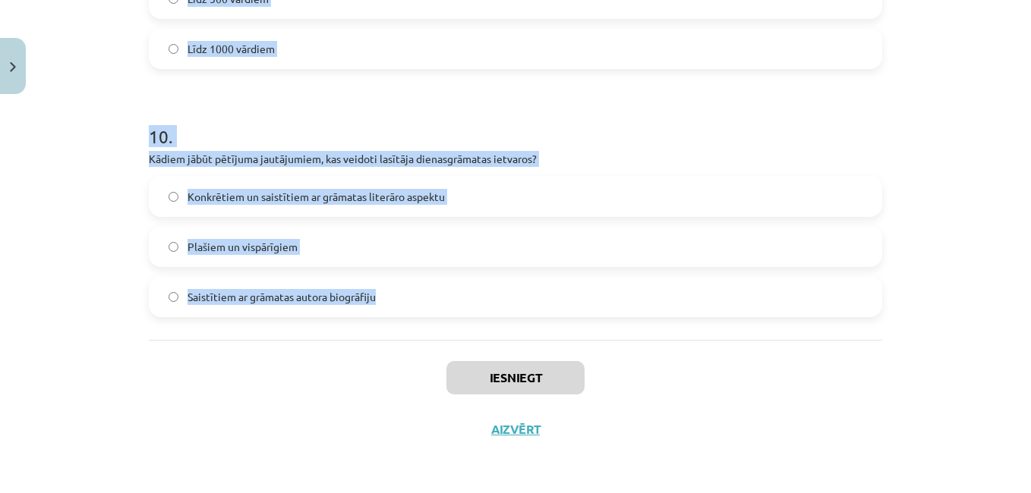
drag, startPoint x: 140, startPoint y: 111, endPoint x: 390, endPoint y: 303, distance: 315.0
copy form "Padziļinātajā kursā mēs: pārsvarā gatavosimies valsts eksāmenam lasīsim grāmatu…"
click at [1018, 28] on div "Mācību tēma: Angļu valodas ii - 12. klases 1.ieskaites mācību materiāls #2 📝 Tē…" at bounding box center [515, 246] width 1031 height 493
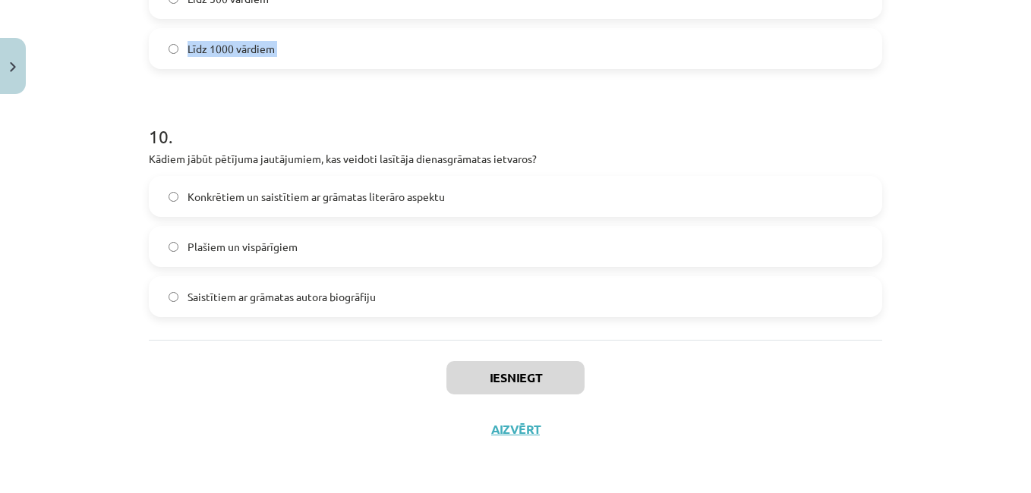
click at [1018, 28] on div "Mācību tēma: Angļu valodas ii - 12. klases 1.ieskaites mācību materiāls #2 📝 Tē…" at bounding box center [515, 246] width 1031 height 493
click at [936, 395] on div "Mācību tēma: Angļu valodas ii - 12. klases 1.ieskaites mācību materiāls #2 📝 Tē…" at bounding box center [515, 246] width 1031 height 493
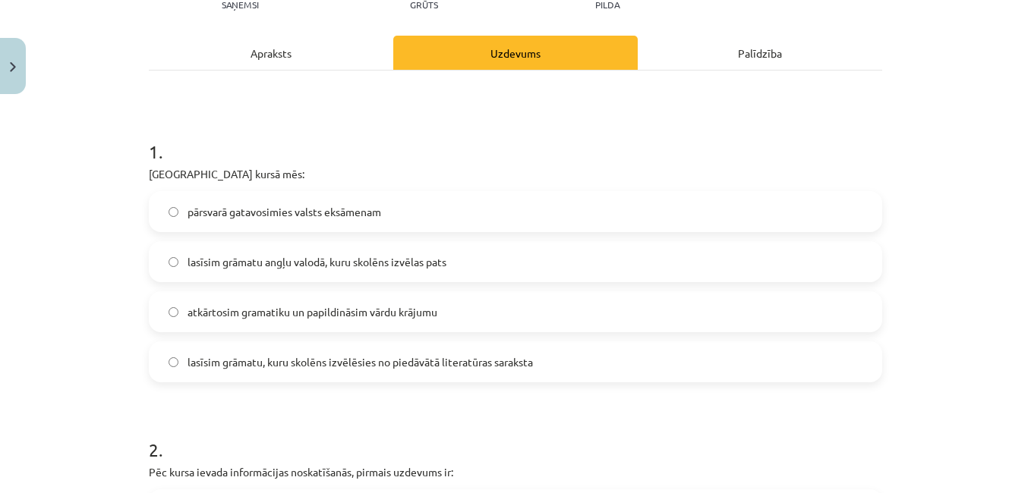
scroll to position [212, 0]
click at [297, 366] on span "lasīsim grāmatu, kuru skolēns izvēlēsies no piedāvātā literatūras saraksta" at bounding box center [359, 362] width 345 height 16
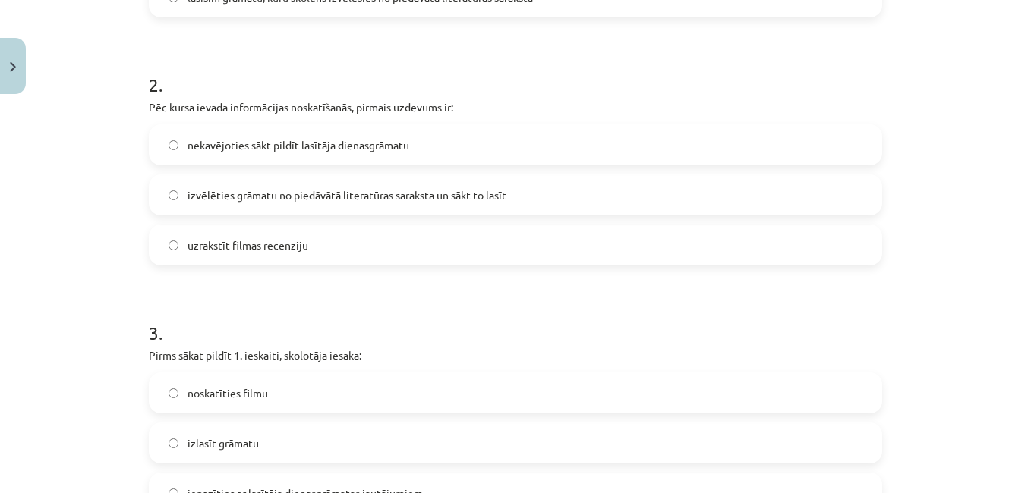
scroll to position [607, 0]
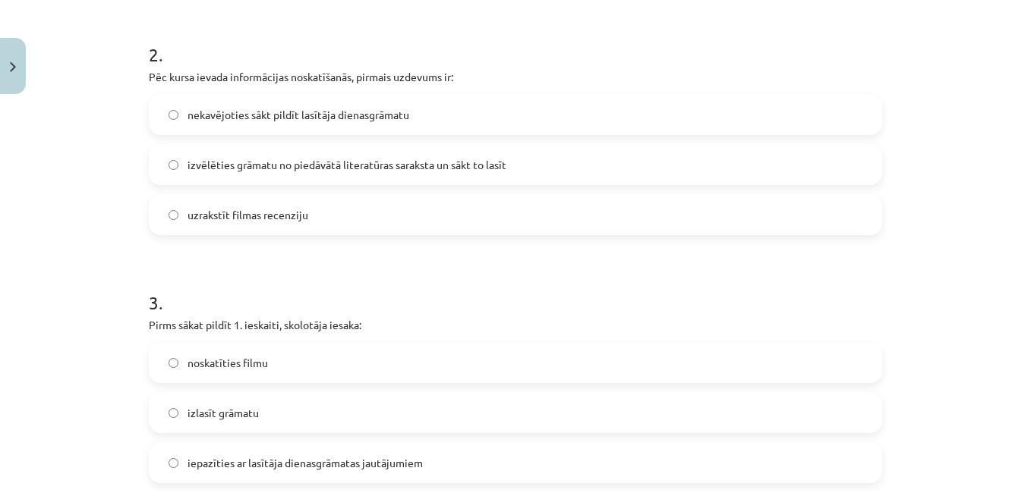
click at [507, 164] on label "izvēlēties grāmatu no piedāvātā literatūras saraksta un sākt to lasīt" at bounding box center [515, 165] width 730 height 38
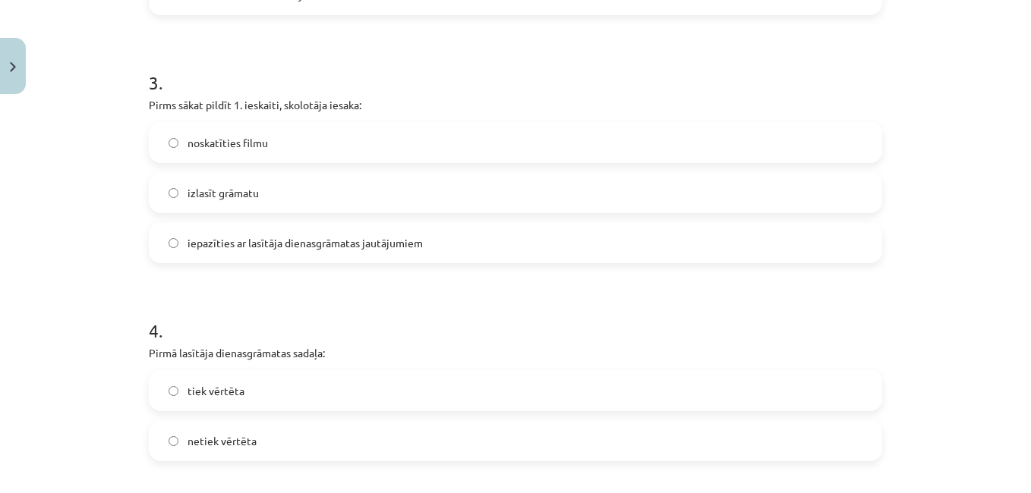
scroll to position [850, 0]
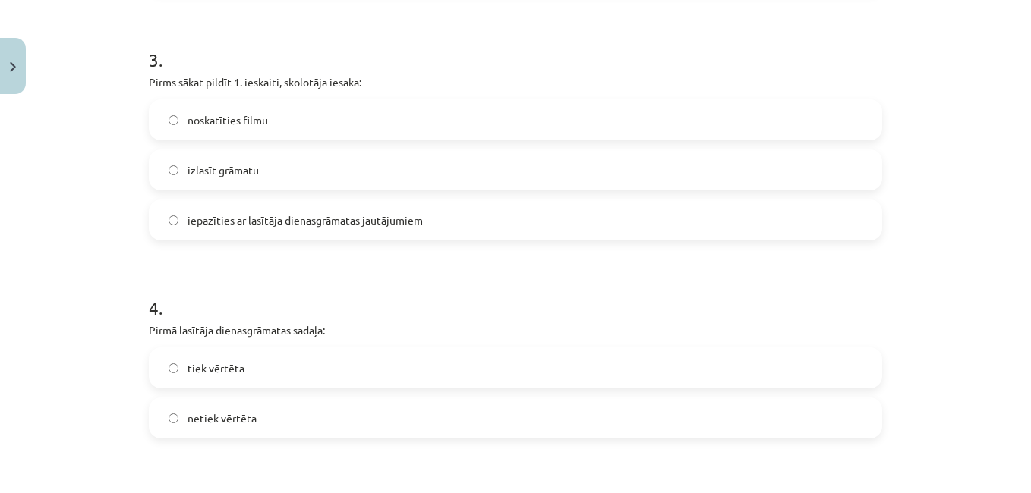
click at [406, 221] on span "iepazīties ar lasītāja dienasgrāmatas jautājumiem" at bounding box center [304, 220] width 235 height 16
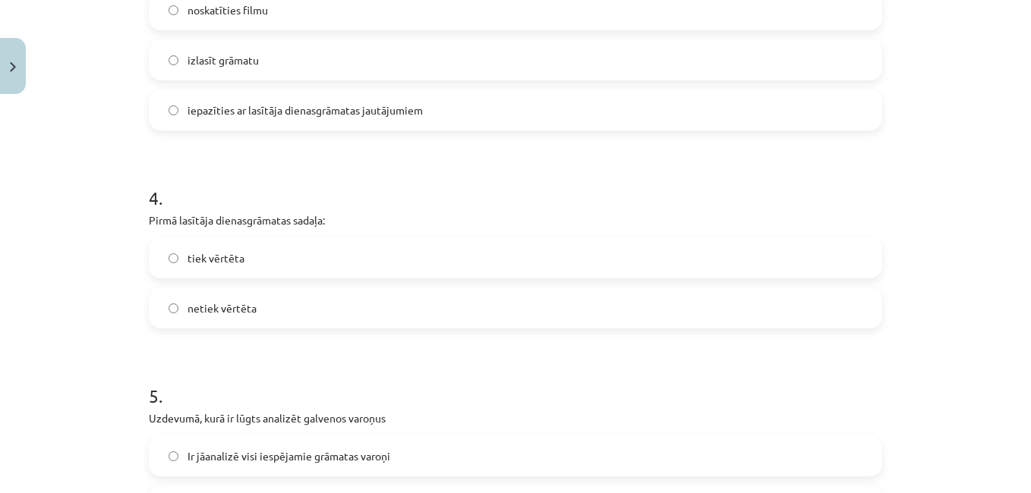
scroll to position [1002, 0]
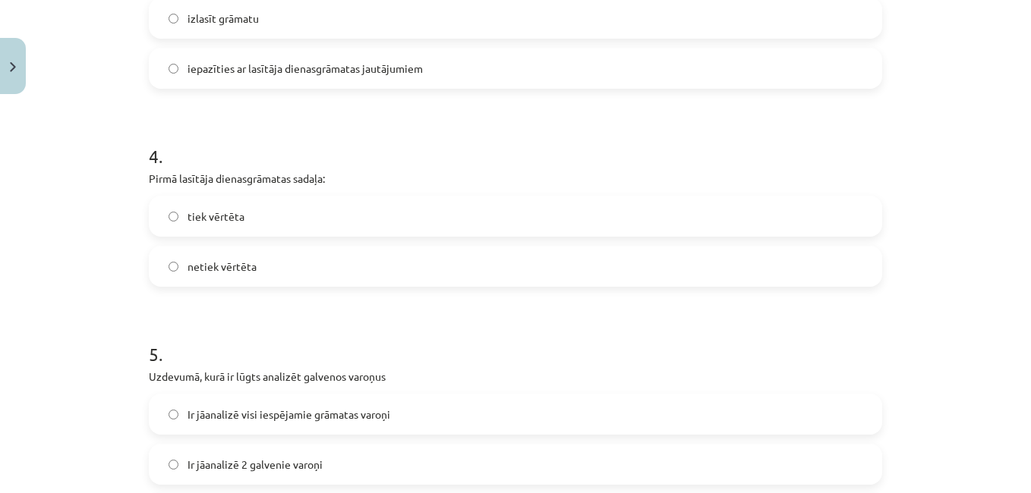
click at [335, 281] on label "netiek vērtēta" at bounding box center [515, 266] width 730 height 38
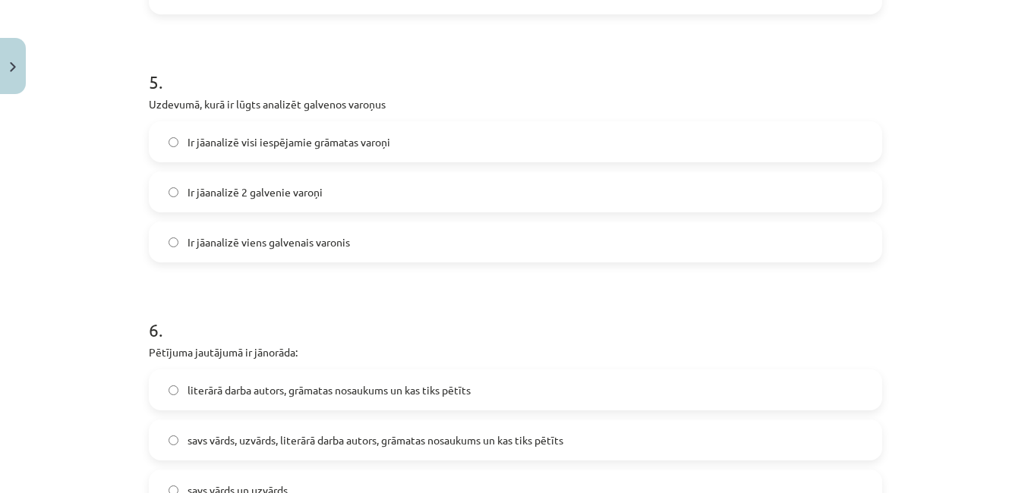
scroll to position [1275, 0]
click at [458, 194] on label "Ir jāanalizē 2 galvenie varoņi" at bounding box center [515, 191] width 730 height 38
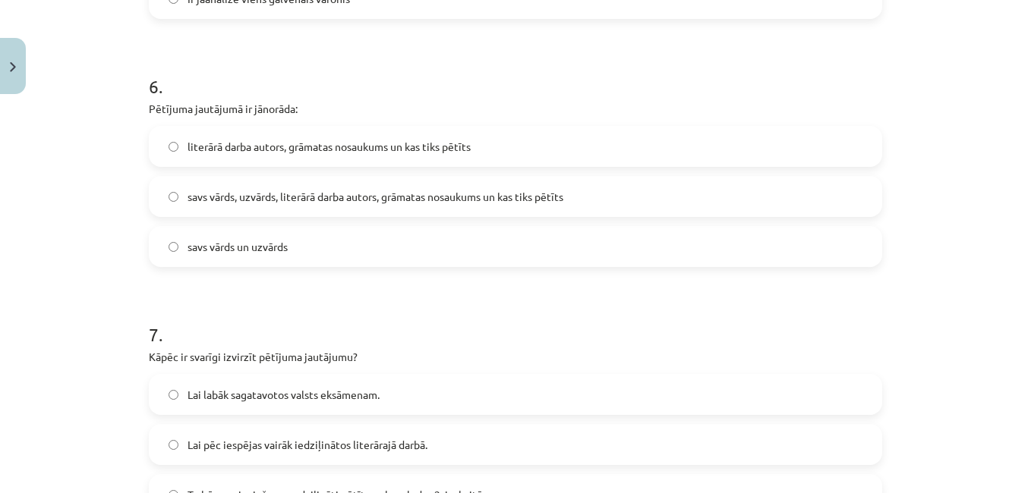
scroll to position [1548, 0]
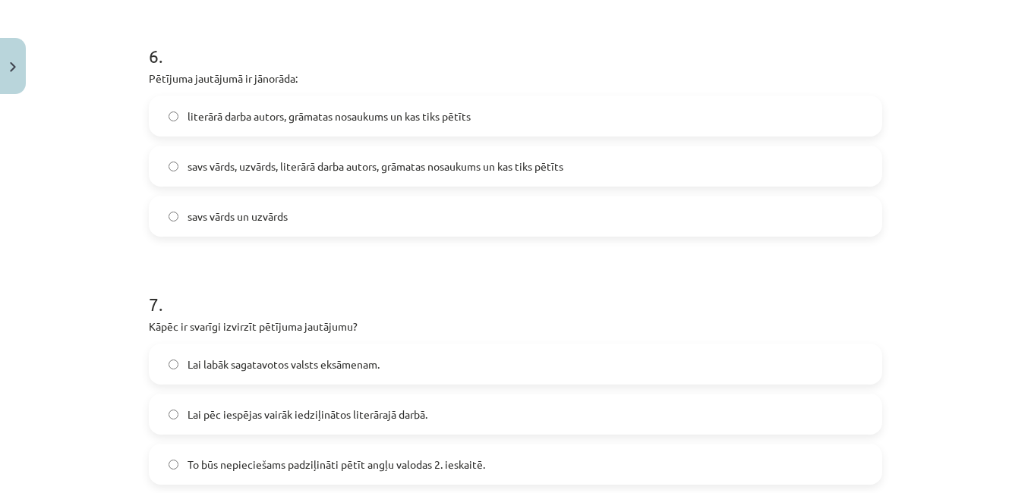
click at [603, 110] on label "literārā darba autors, grāmatas nosaukums un kas tiks pētīts" at bounding box center [515, 116] width 730 height 38
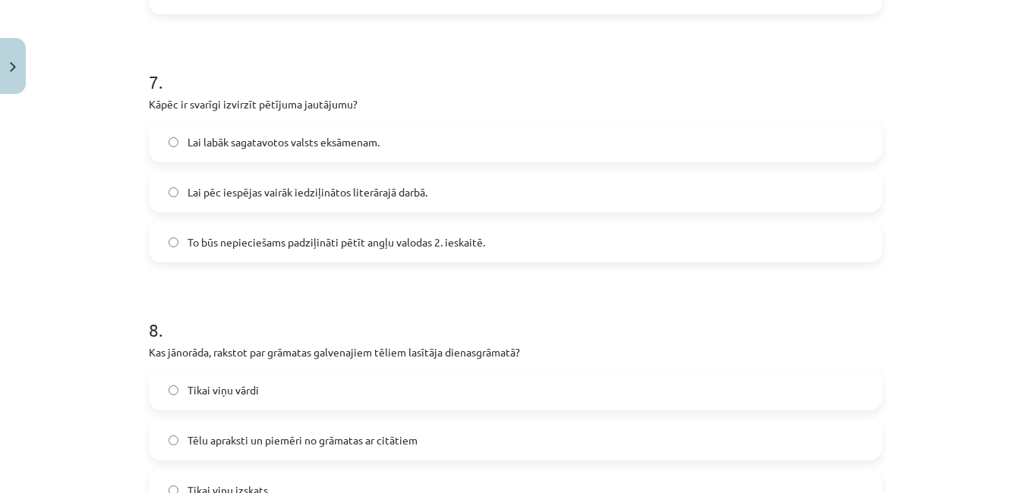
scroll to position [1831, 0]
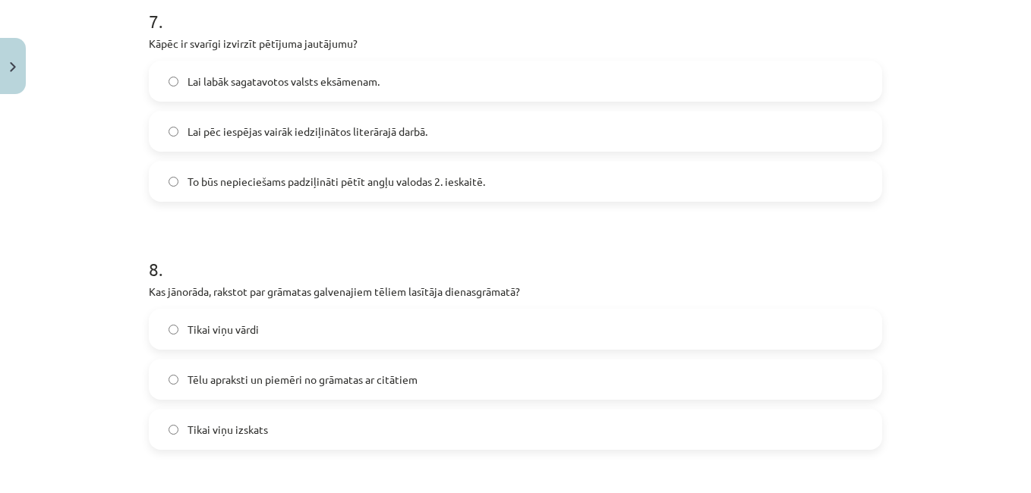
click at [435, 180] on span "To būs nepieciešams padziļināti pētīt angļu valodas 2. ieskaitē." at bounding box center [335, 182] width 297 height 16
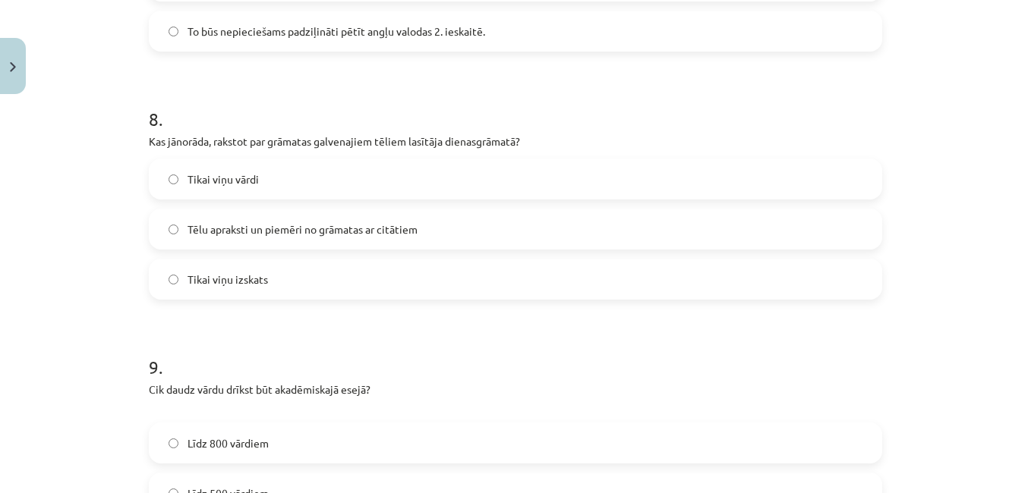
scroll to position [1983, 0]
click at [502, 215] on label "Tēlu apraksti un piemēri no grāmatas ar citātiem" at bounding box center [515, 228] width 730 height 38
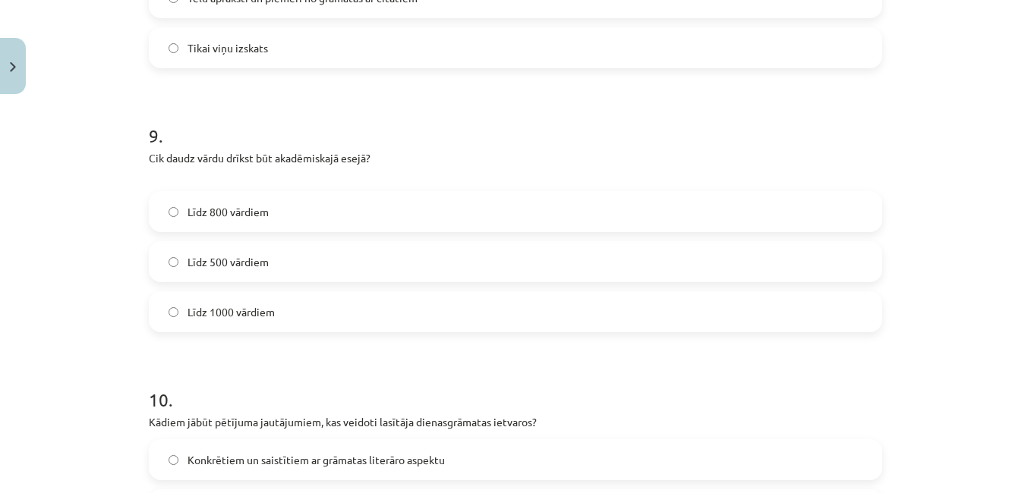
scroll to position [2226, 0]
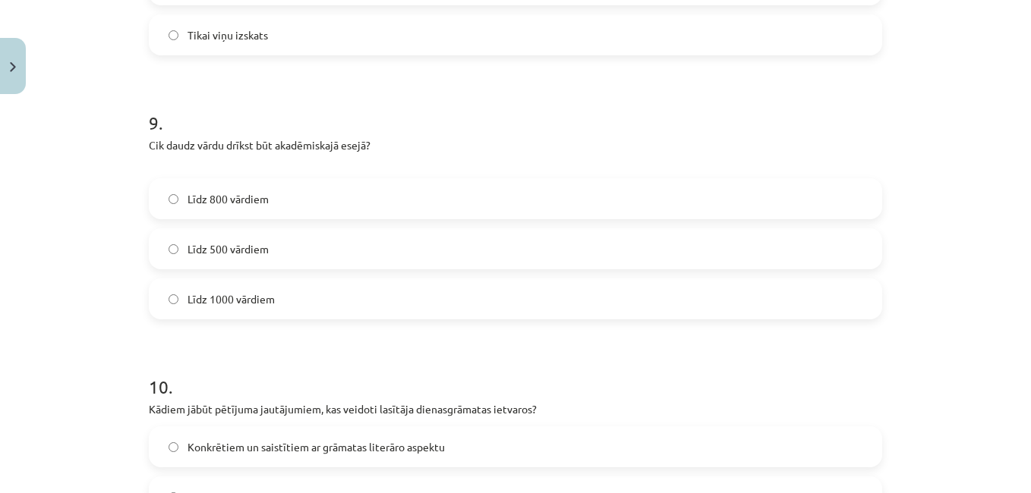
click at [461, 198] on label "Līdz 800 vārdiem" at bounding box center [515, 199] width 730 height 38
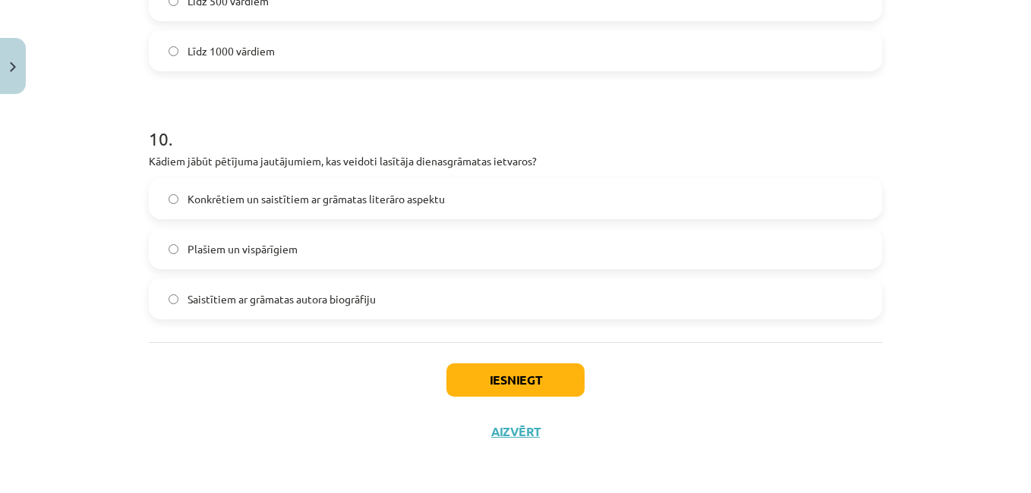
scroll to position [2476, 0]
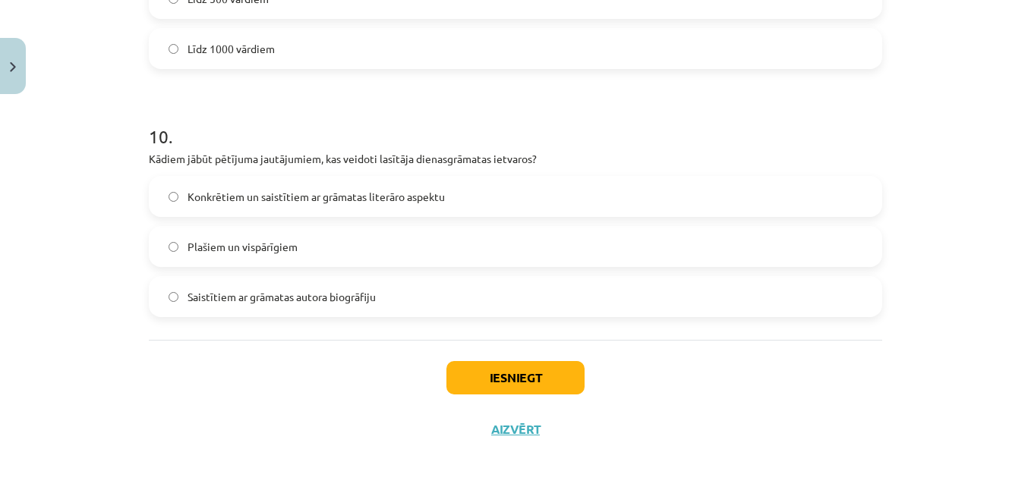
click at [330, 200] on span "Konkrētiem un saistītiem ar grāmatas literāro aspektu" at bounding box center [315, 197] width 257 height 16
click at [502, 379] on button "Iesniegt" at bounding box center [515, 377] width 138 height 33
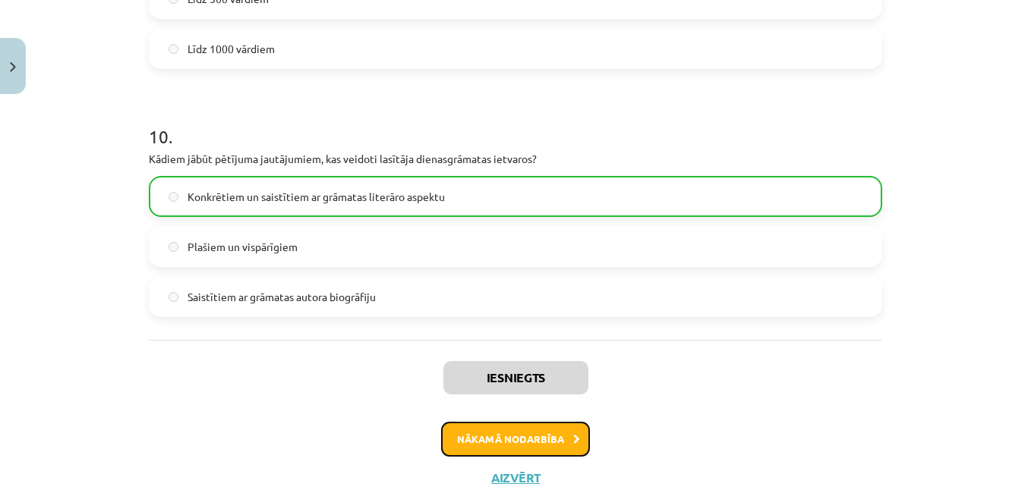
click at [505, 443] on button "Nākamā nodarbība" at bounding box center [515, 439] width 149 height 35
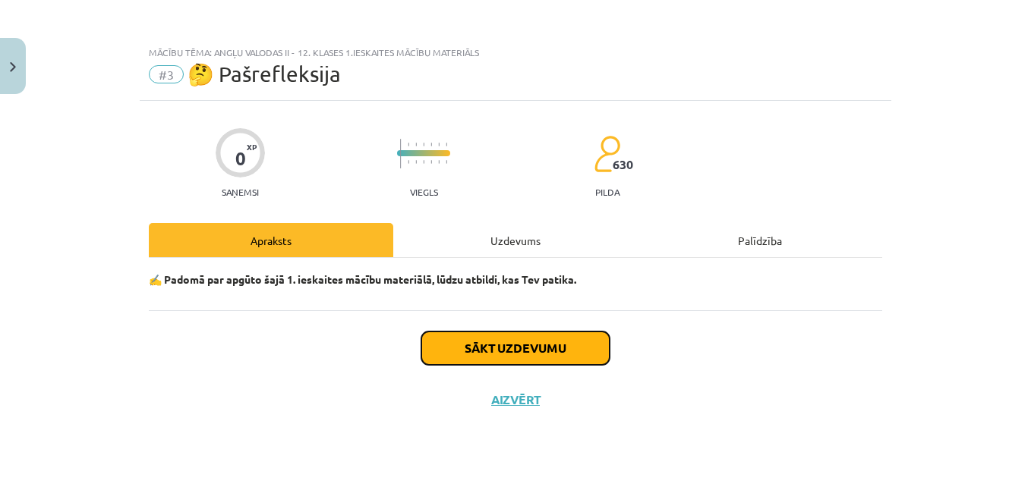
click at [532, 345] on button "Sākt uzdevumu" at bounding box center [515, 348] width 188 height 33
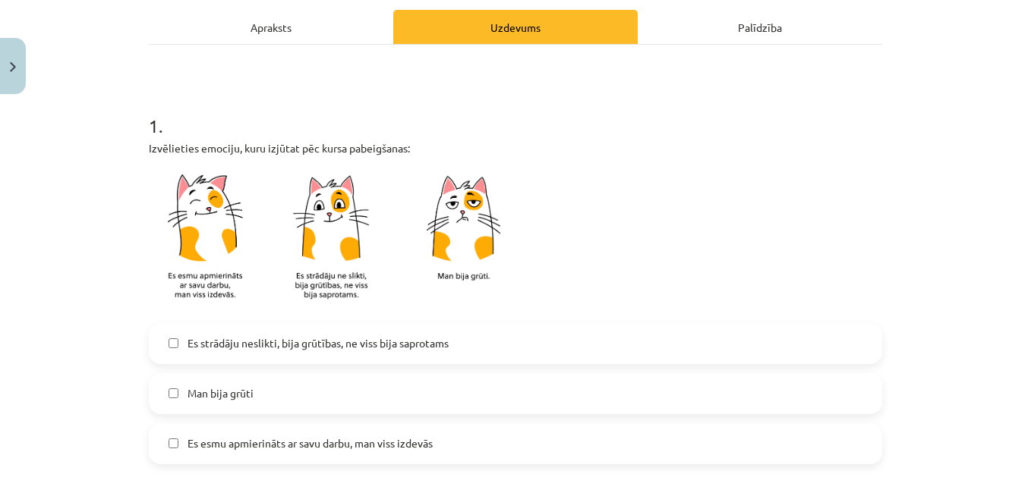
scroll to position [219, 0]
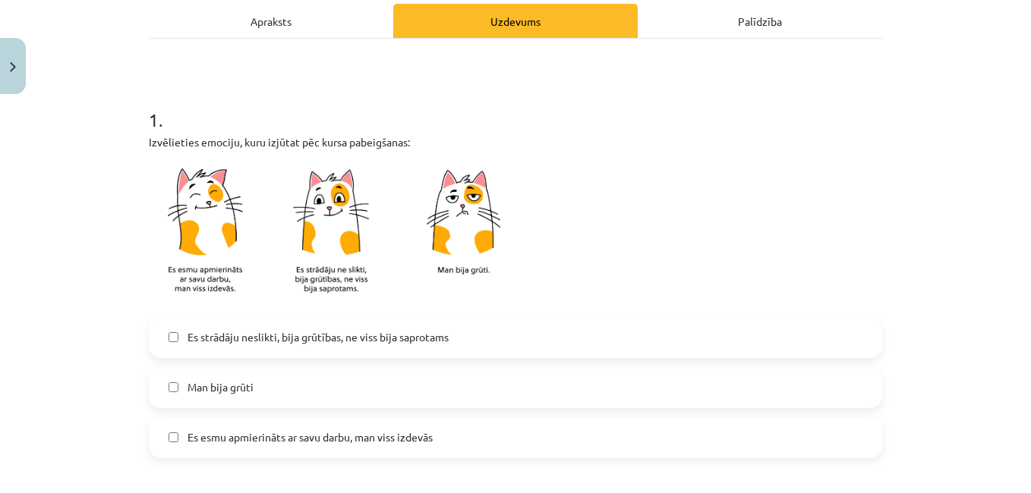
click at [400, 435] on span "Es esmu apmierināts ar savu darbu, man viss izdevās" at bounding box center [309, 438] width 245 height 16
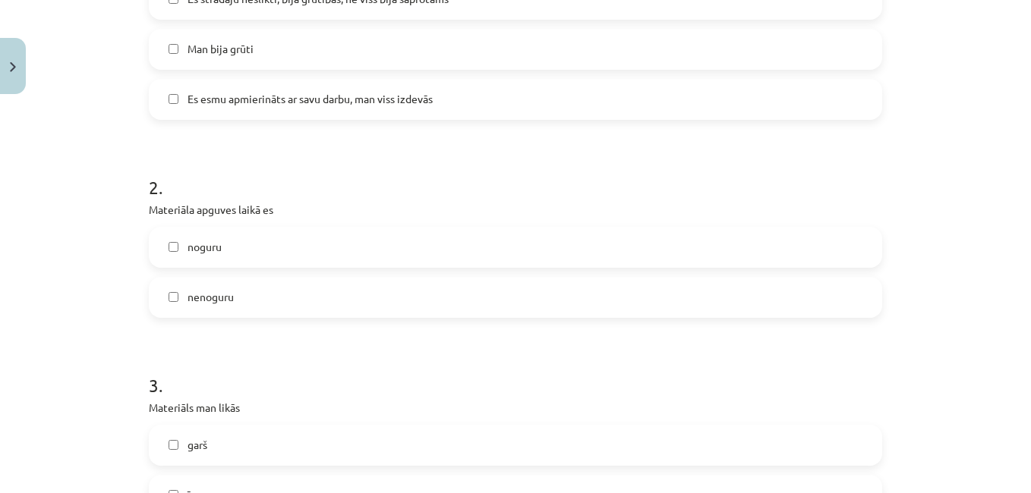
scroll to position [584, 0]
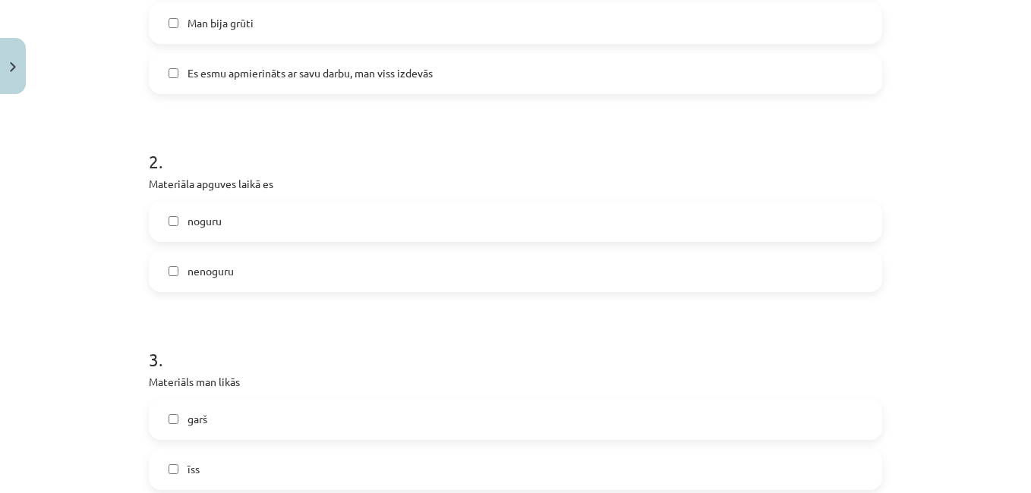
click at [703, 271] on label "nenoguru" at bounding box center [515, 272] width 730 height 38
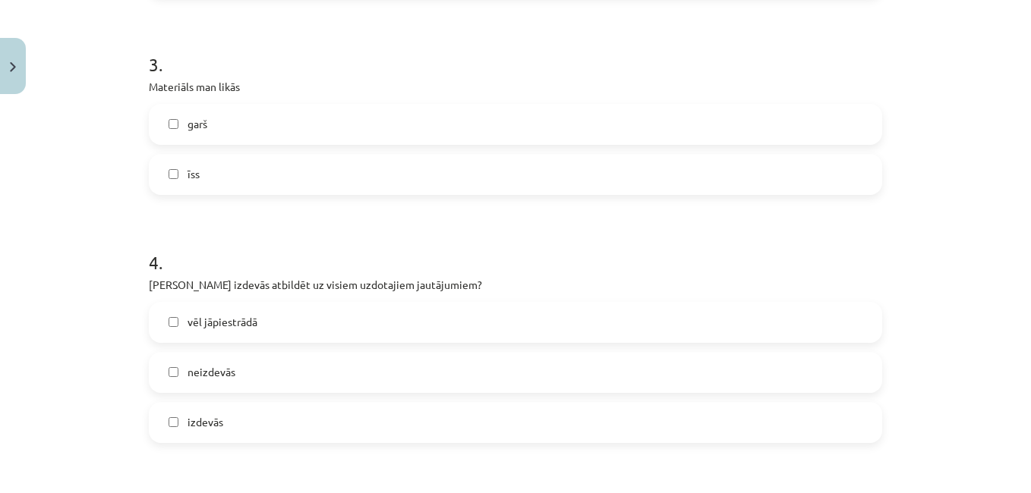
scroll to position [887, 0]
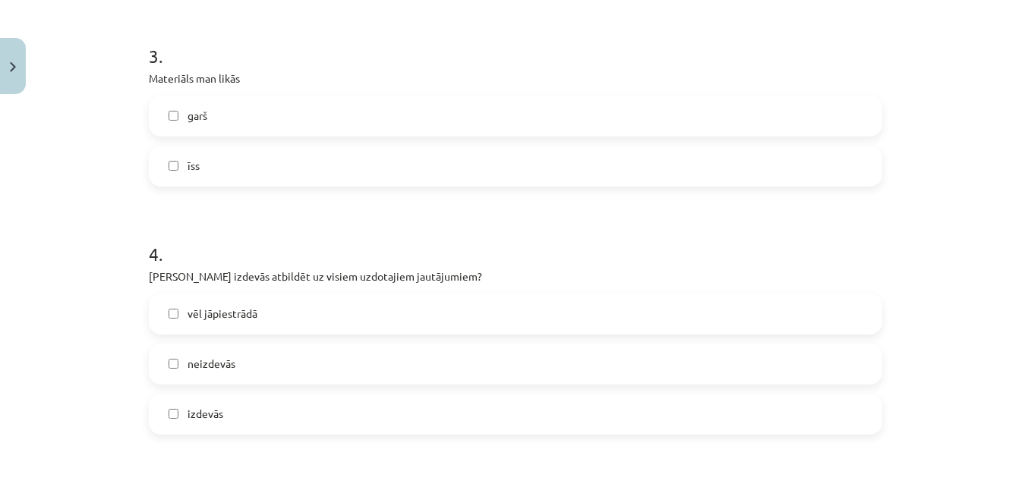
click at [315, 164] on label "īss" at bounding box center [515, 166] width 730 height 38
click at [256, 420] on label "izdevās" at bounding box center [515, 414] width 730 height 38
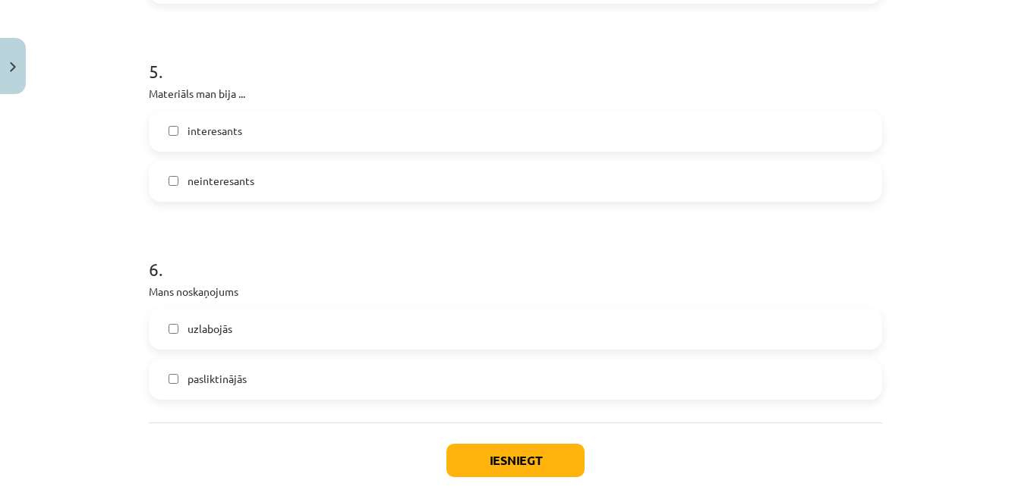
click at [445, 118] on label "interesants" at bounding box center [515, 131] width 730 height 38
click at [376, 331] on label "uzlabojās" at bounding box center [515, 329] width 730 height 38
click at [507, 468] on button "Iesniegt" at bounding box center [515, 460] width 138 height 33
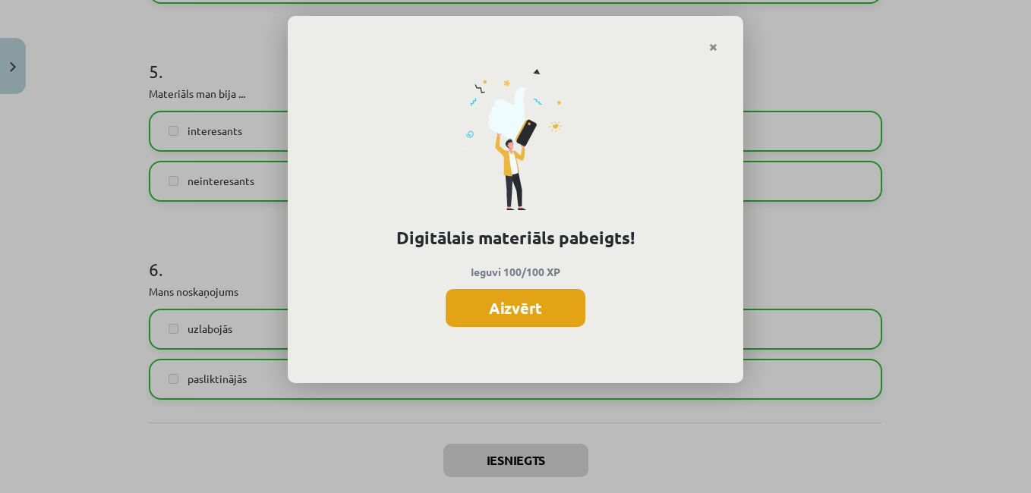
click at [521, 307] on button "Aizvērt" at bounding box center [515, 308] width 140 height 38
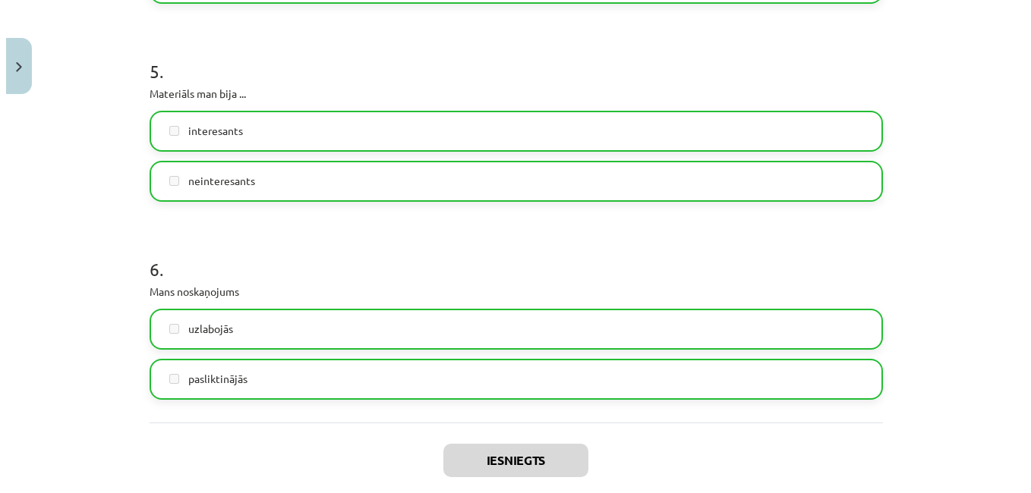
scroll to position [1401, 0]
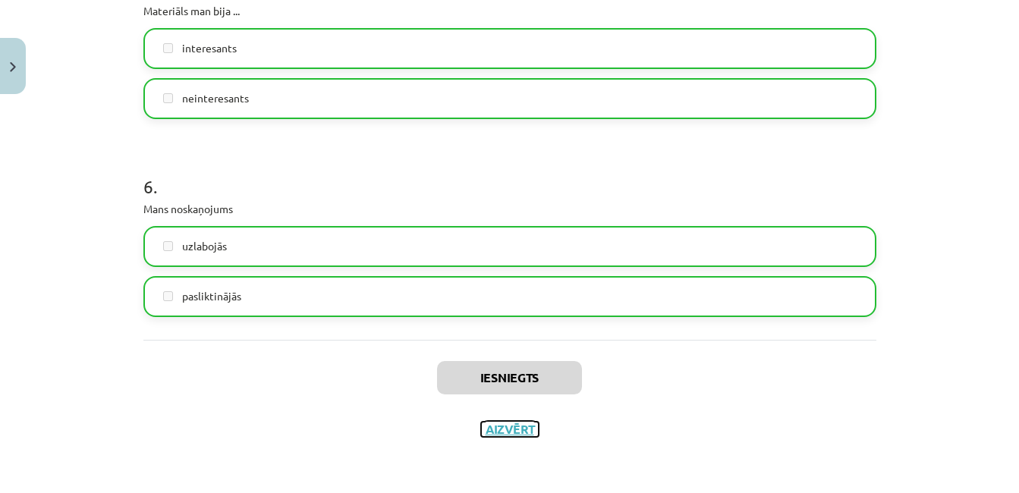
click at [494, 427] on button "Aizvērt" at bounding box center [510, 429] width 58 height 15
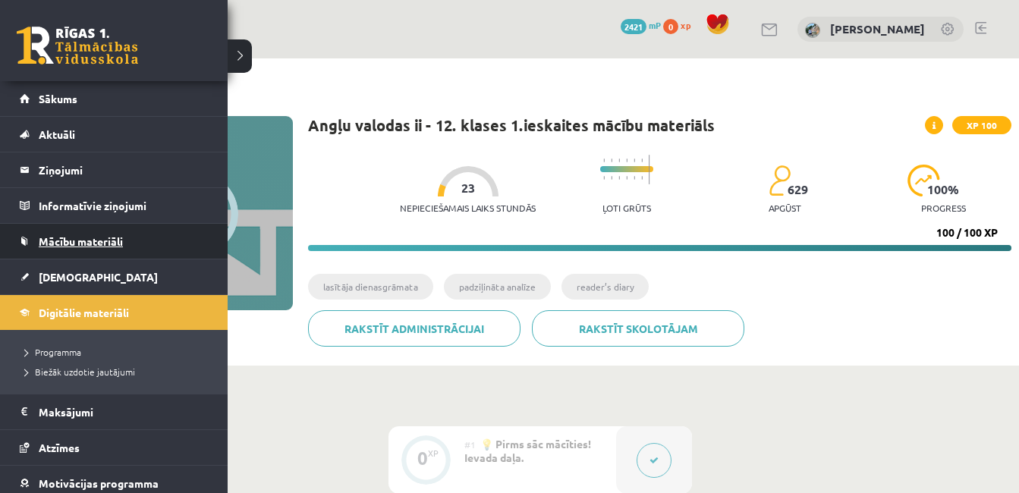
click at [81, 241] on span "Mācību materiāli" at bounding box center [81, 242] width 84 height 14
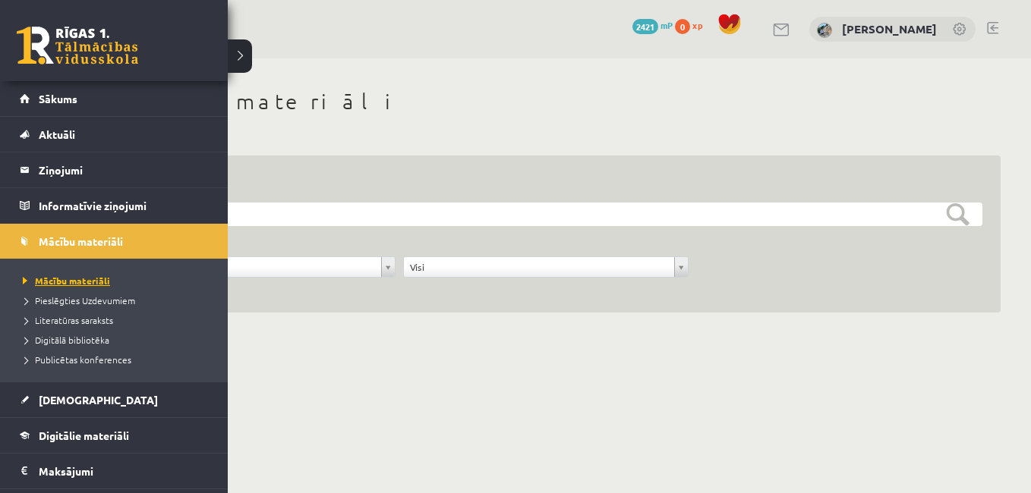
click at [91, 286] on link "Mācību materiāli" at bounding box center [116, 281] width 194 height 14
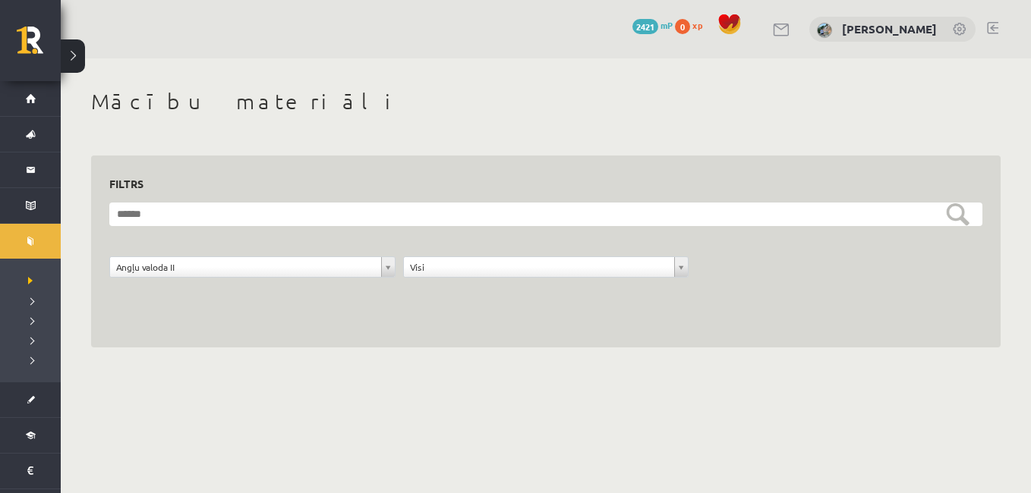
click at [77, 48] on button at bounding box center [73, 55] width 24 height 33
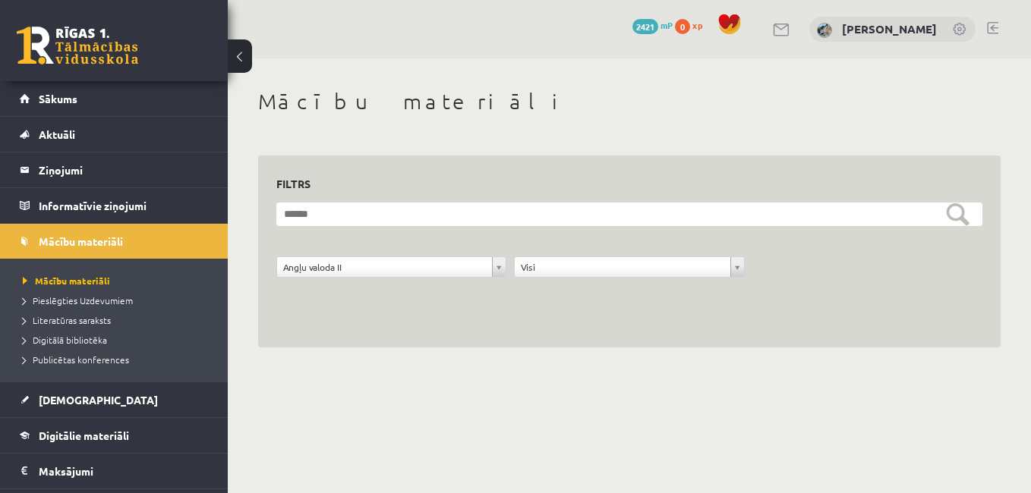
click at [74, 30] on link at bounding box center [77, 46] width 121 height 38
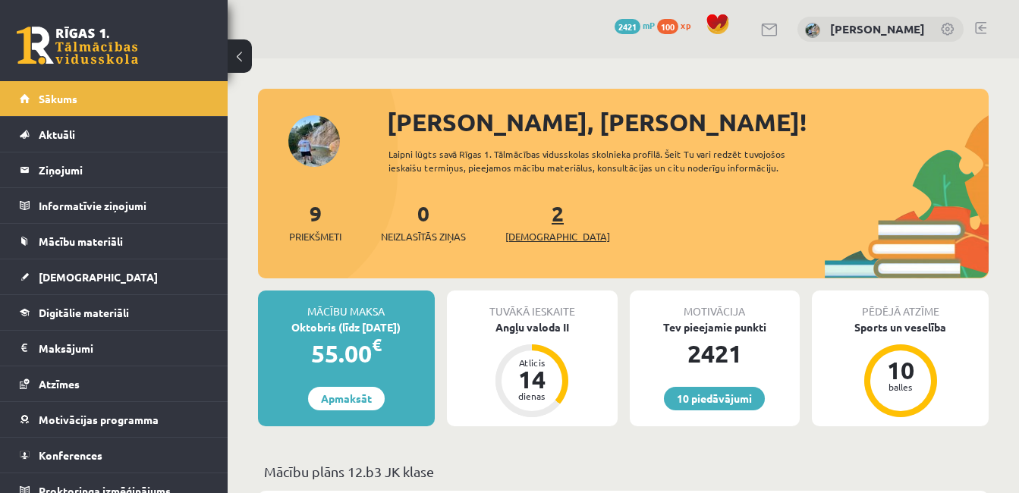
click at [537, 218] on link "2 Ieskaites" at bounding box center [557, 222] width 105 height 45
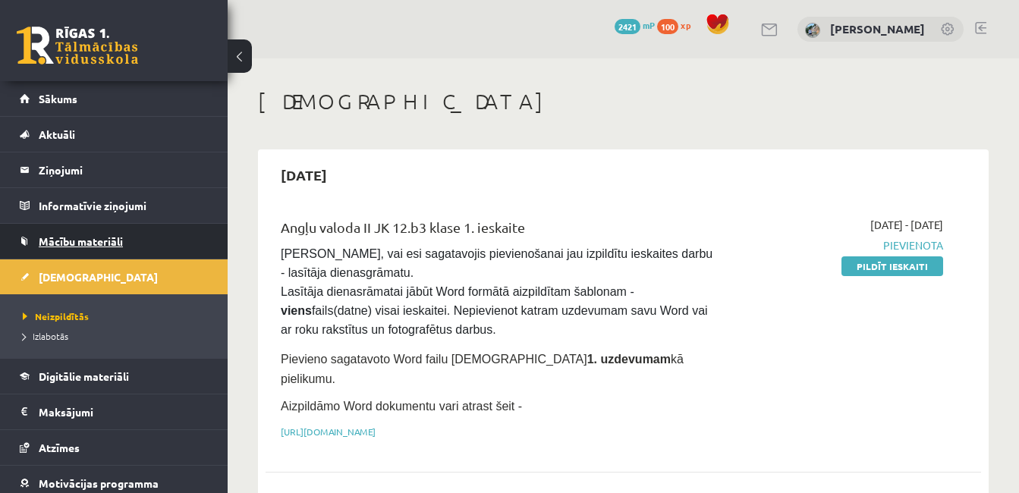
click at [77, 247] on span "Mācību materiāli" at bounding box center [81, 242] width 84 height 14
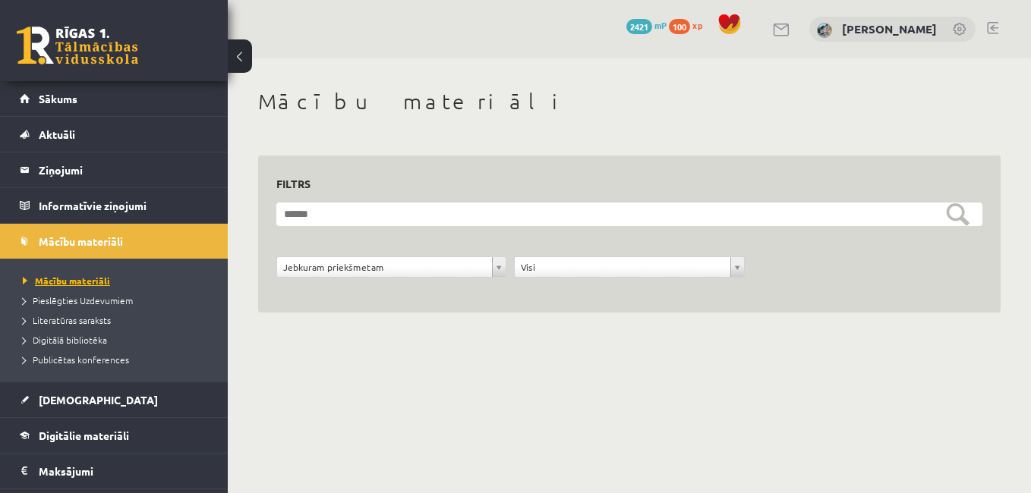
click at [77, 281] on span "Mācību materiāli" at bounding box center [66, 281] width 87 height 12
